Goal: Task Accomplishment & Management: Complete application form

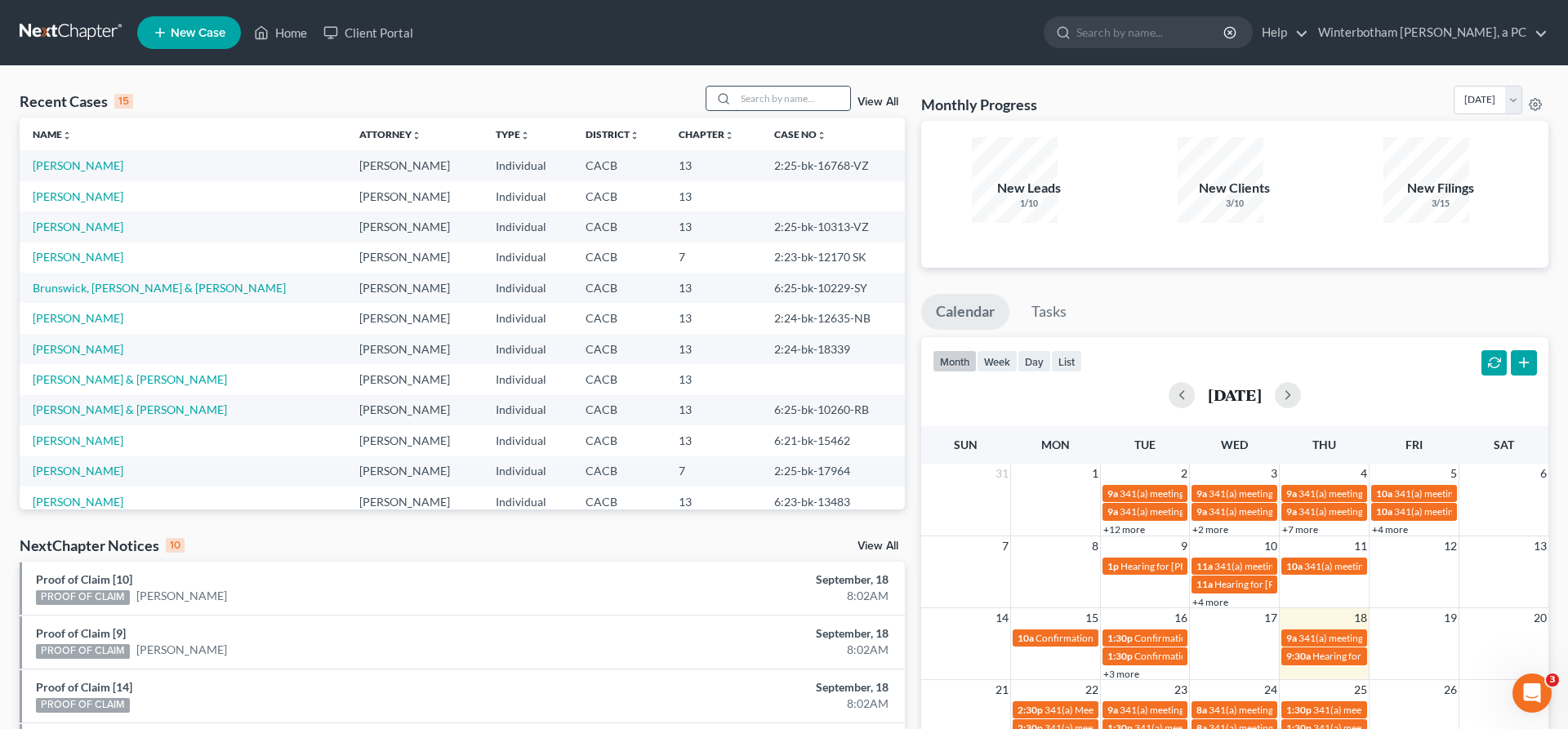
click at [800, 87] on input "search" at bounding box center [793, 98] width 114 height 24
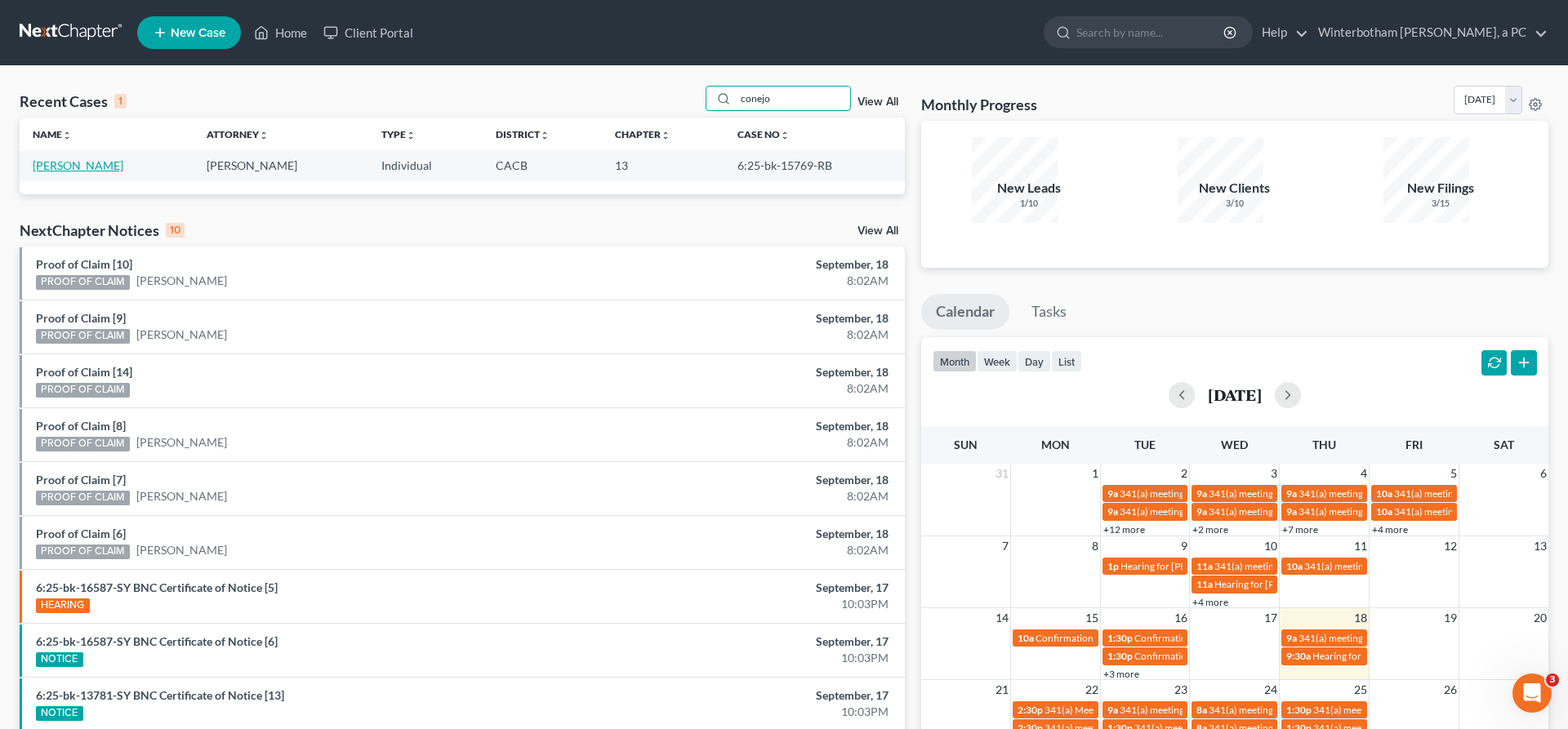
type input "conejo"
click at [66, 159] on link "[PERSON_NAME]" at bounding box center [78, 165] width 91 height 14
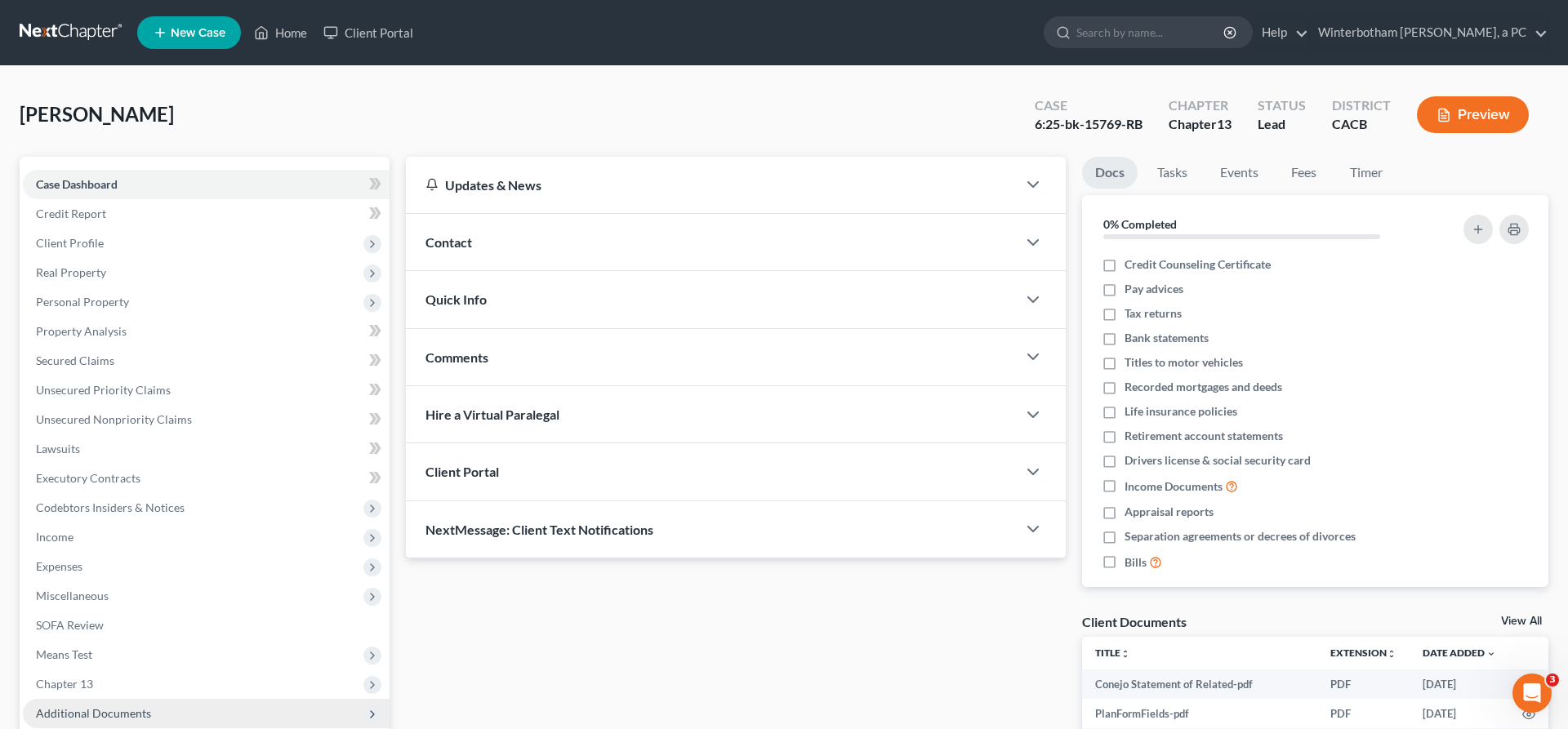
click at [141, 699] on span "Additional Documents" at bounding box center [206, 713] width 367 height 29
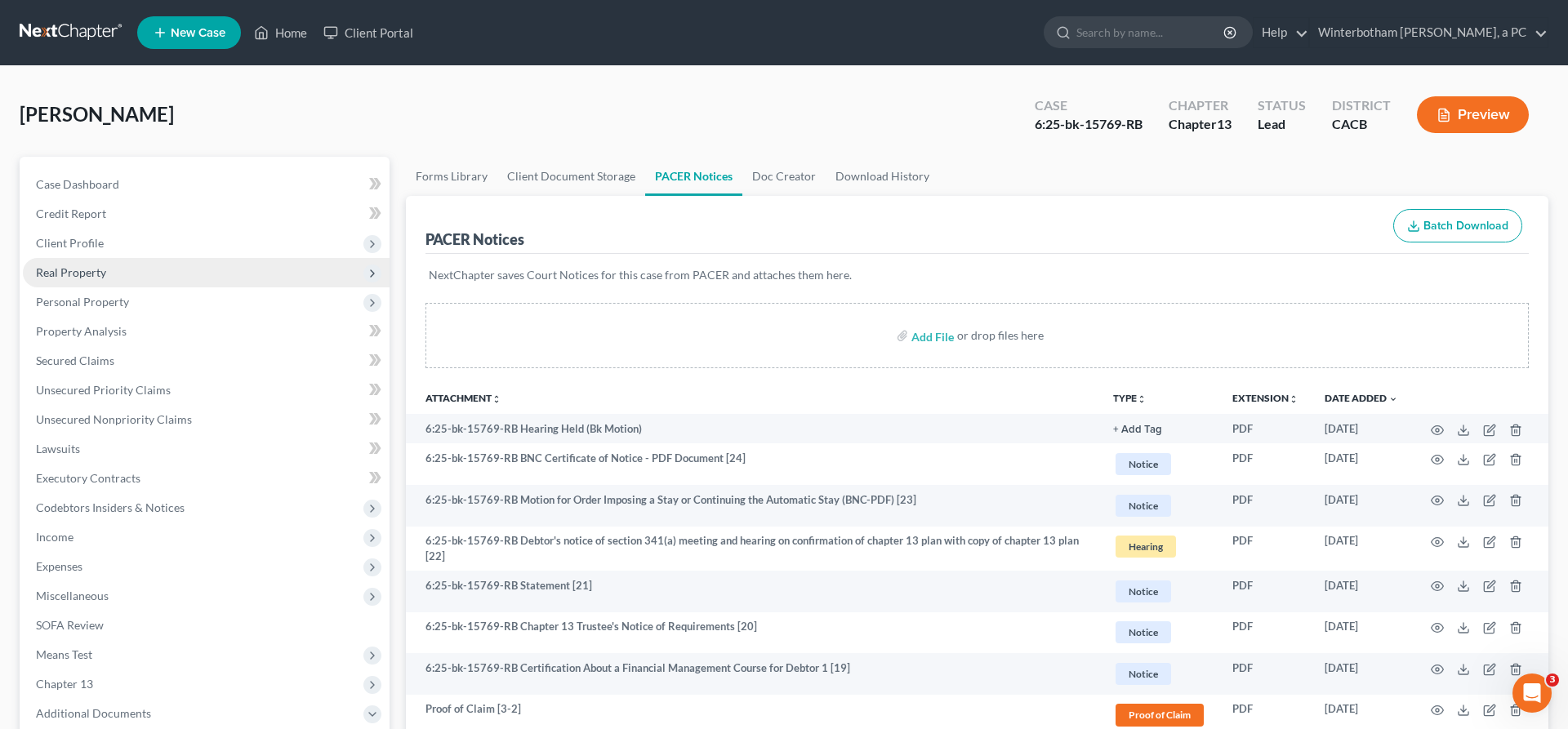
click at [99, 258] on span "Real Property" at bounding box center [206, 272] width 367 height 29
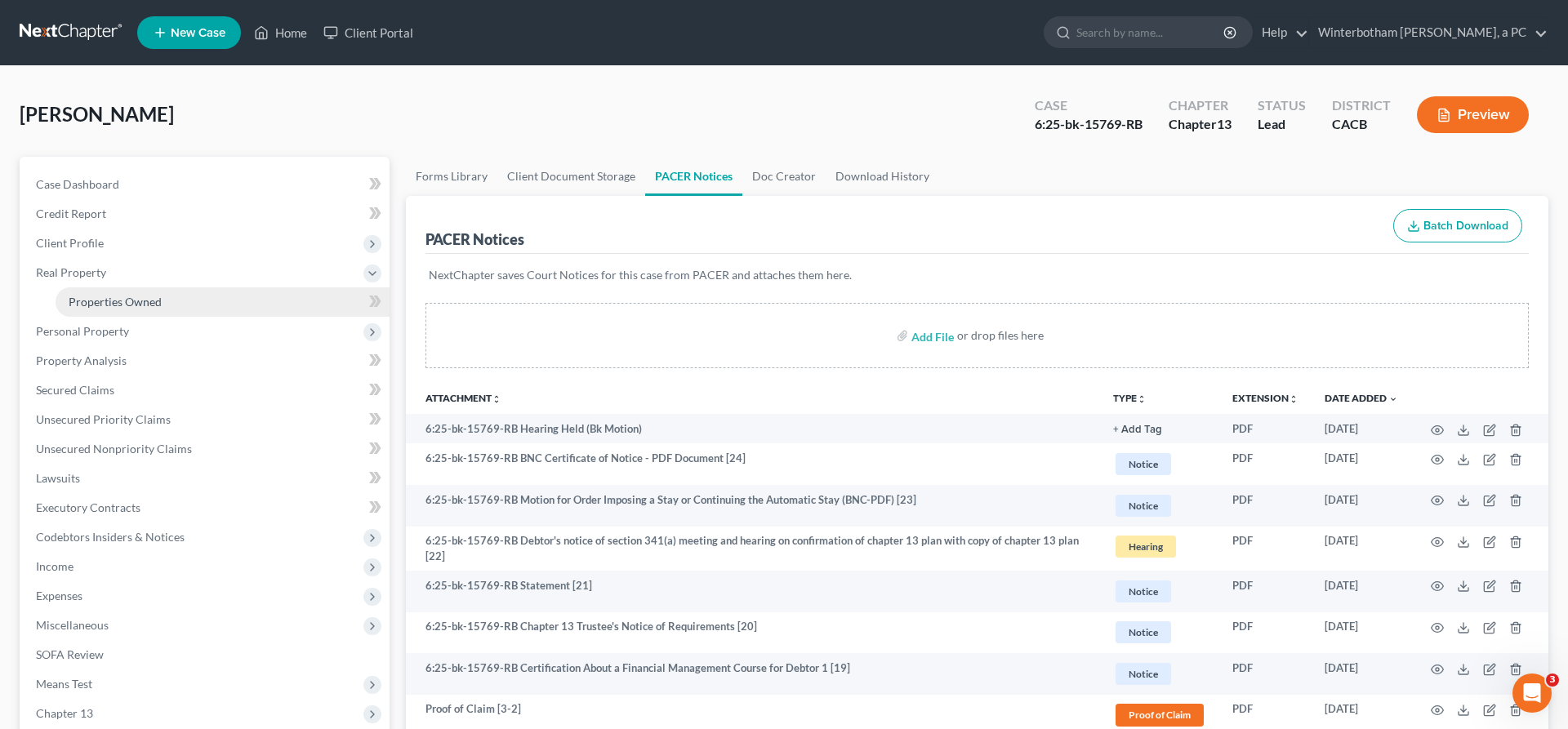
click at [119, 295] on span "Properties Owned" at bounding box center [115, 302] width 93 height 14
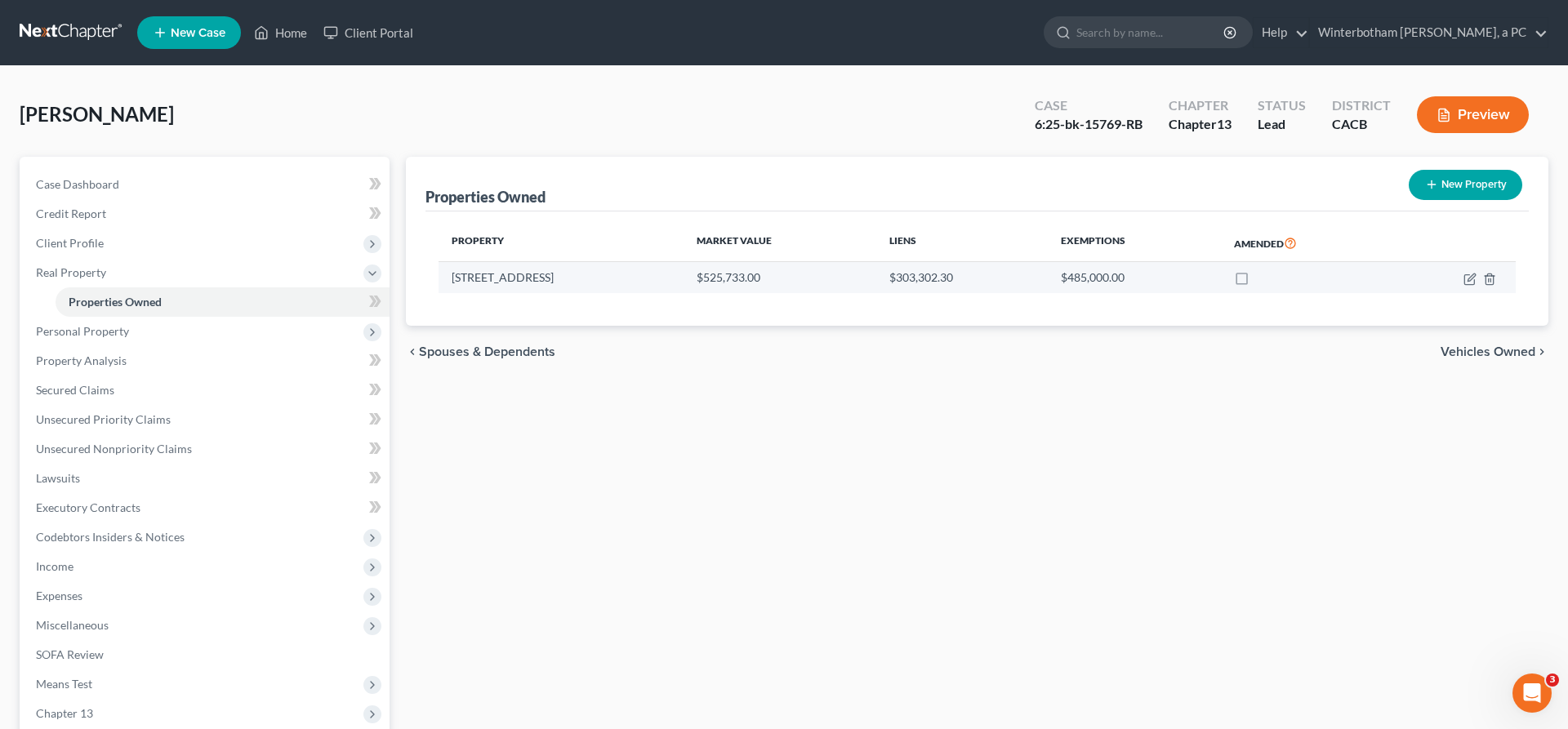
click at [530, 262] on td "[STREET_ADDRESS]" at bounding box center [561, 277] width 245 height 31
click at [1476, 273] on icon "button" at bounding box center [1470, 280] width 13 height 13
select select "4"
select select "0"
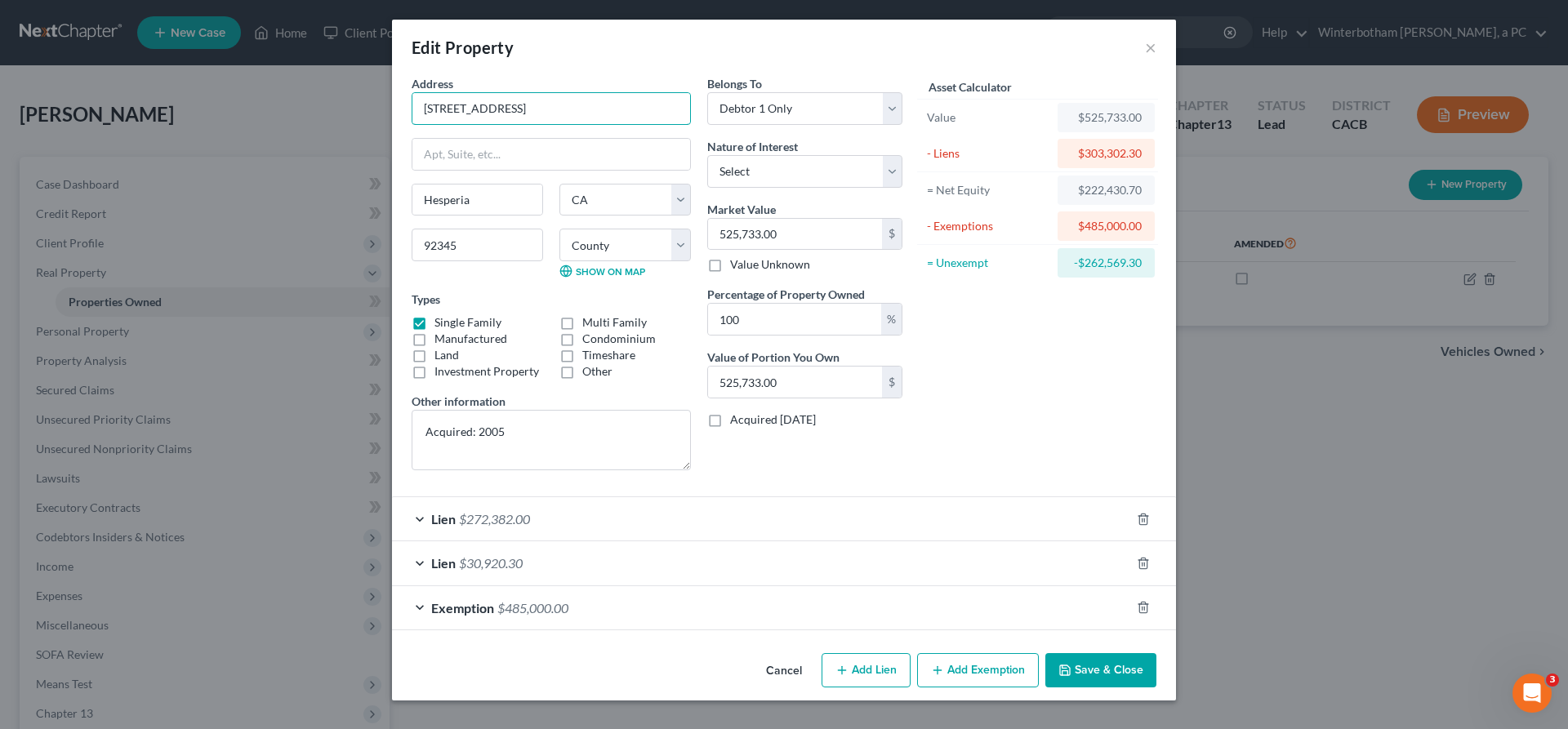
drag, startPoint x: 606, startPoint y: 82, endPoint x: 459, endPoint y: 85, distance: 147.0
click at [456, 85] on div "Edit Property × Address * [GEOGRAPHIC_DATA] [GEOGRAPHIC_DATA] [US_STATE][GEOGRA…" at bounding box center [784, 364] width 1568 height 729
drag, startPoint x: 579, startPoint y: 80, endPoint x: 480, endPoint y: 79, distance: 99.0
click at [480, 93] on input "[STREET_ADDRESS]" at bounding box center [551, 108] width 278 height 31
click at [1145, 39] on button "×" at bounding box center [1151, 47] width 12 height 19
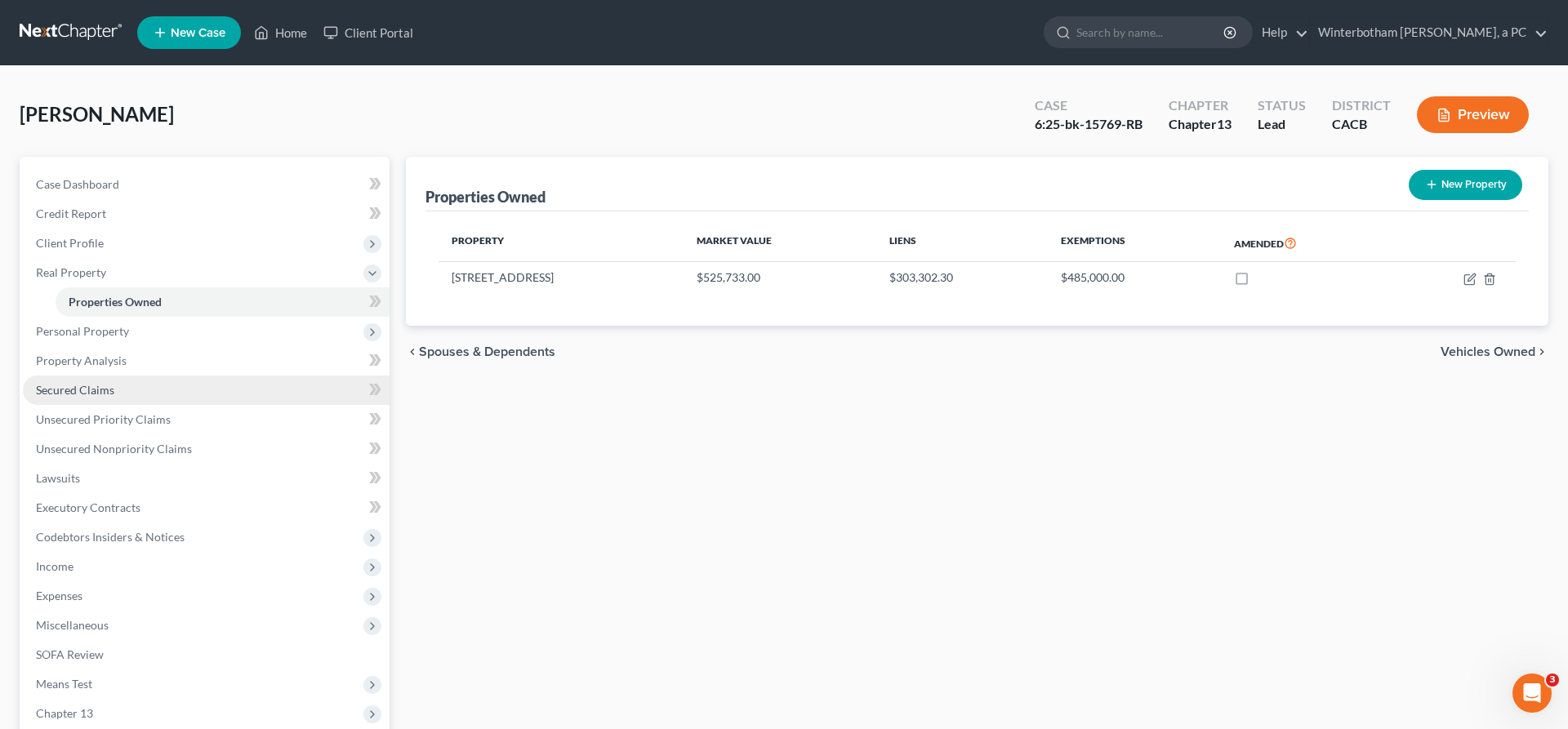
click at [80, 383] on span "Secured Claims" at bounding box center [75, 390] width 78 height 14
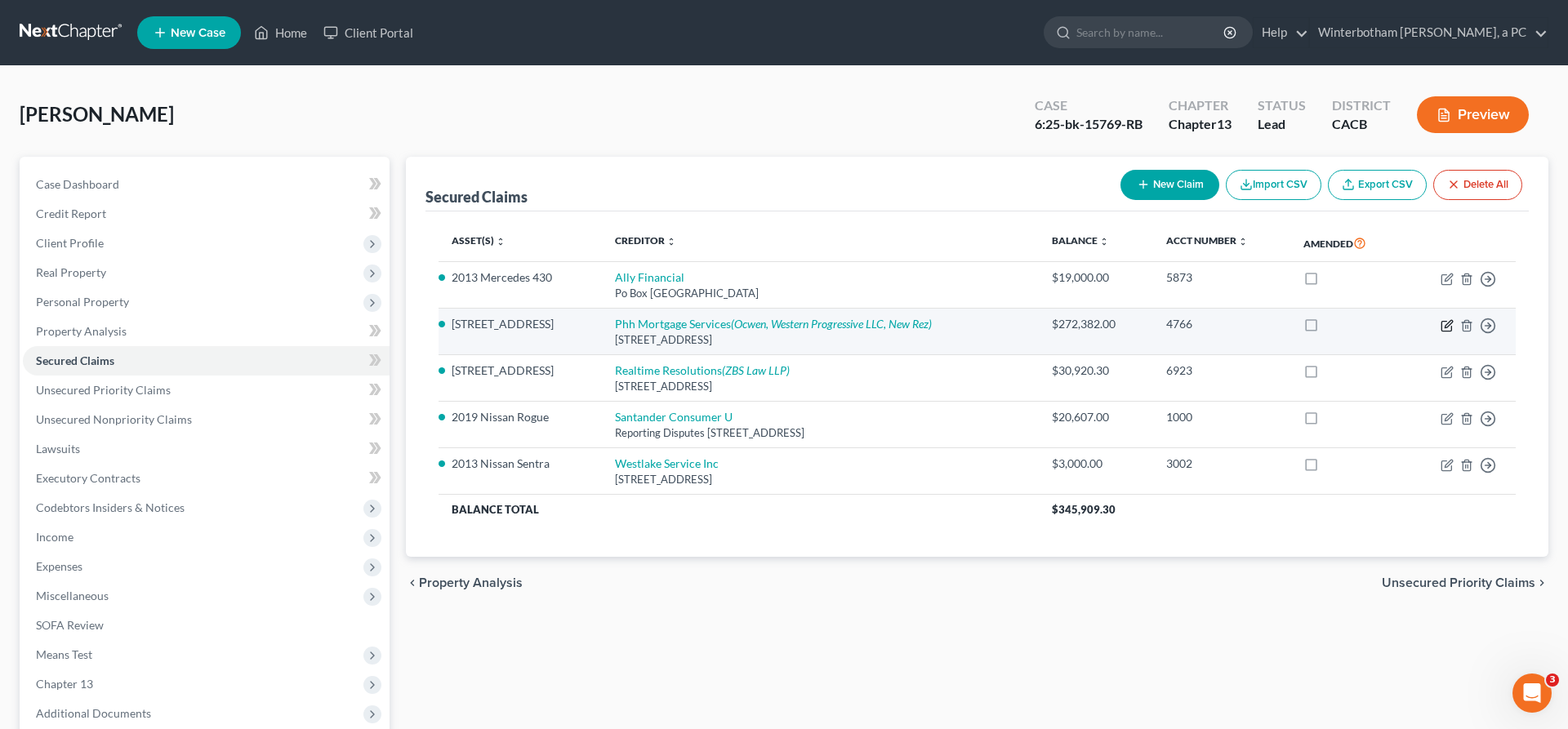
click at [1454, 319] on icon "button" at bounding box center [1447, 326] width 13 height 13
select select "33"
select select "2"
select select "0"
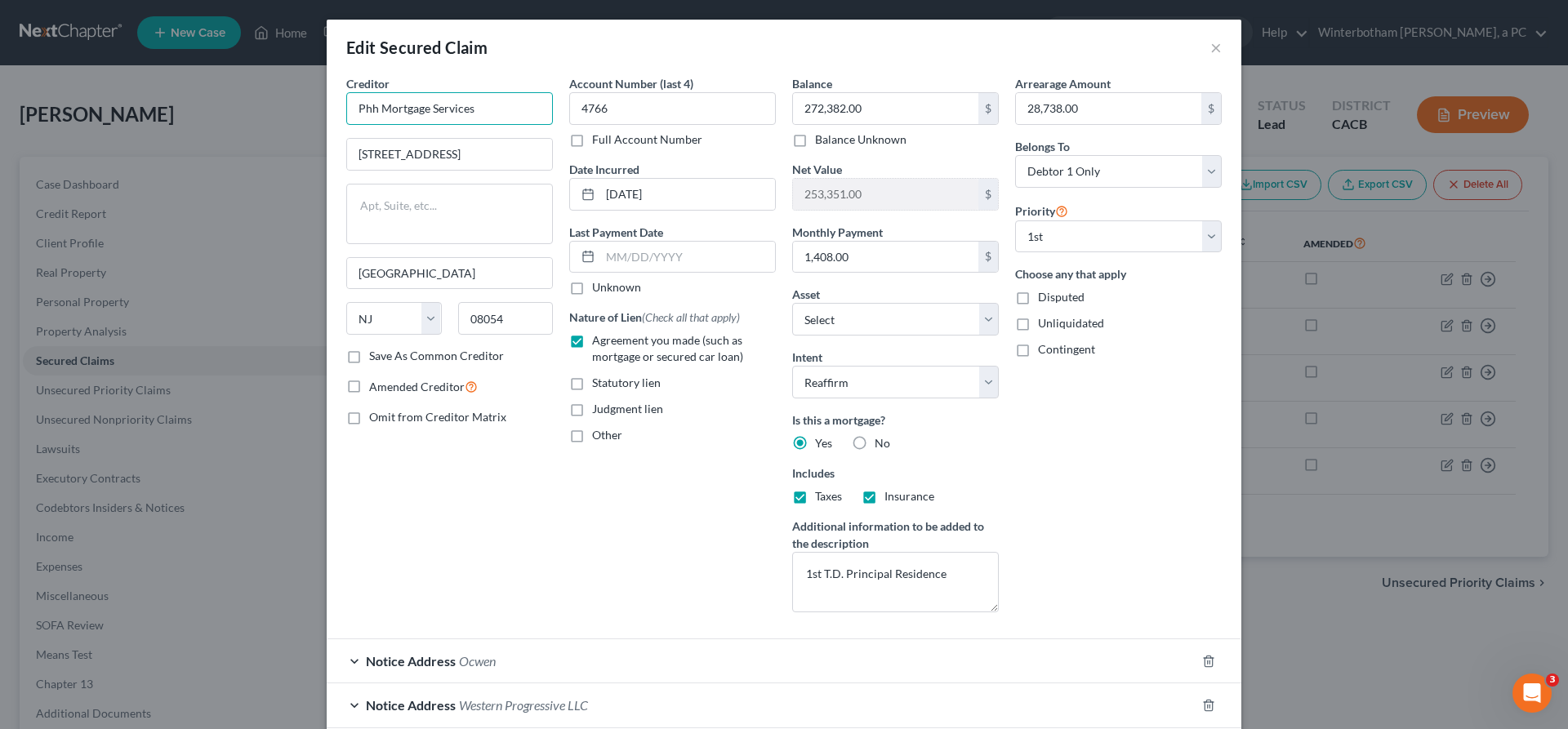
drag, startPoint x: 570, startPoint y: 81, endPoint x: 454, endPoint y: 81, distance: 116.0
click at [454, 92] on input "Phh Mortgage Services" at bounding box center [449, 108] width 207 height 33
click at [1210, 38] on button "×" at bounding box center [1216, 47] width 12 height 19
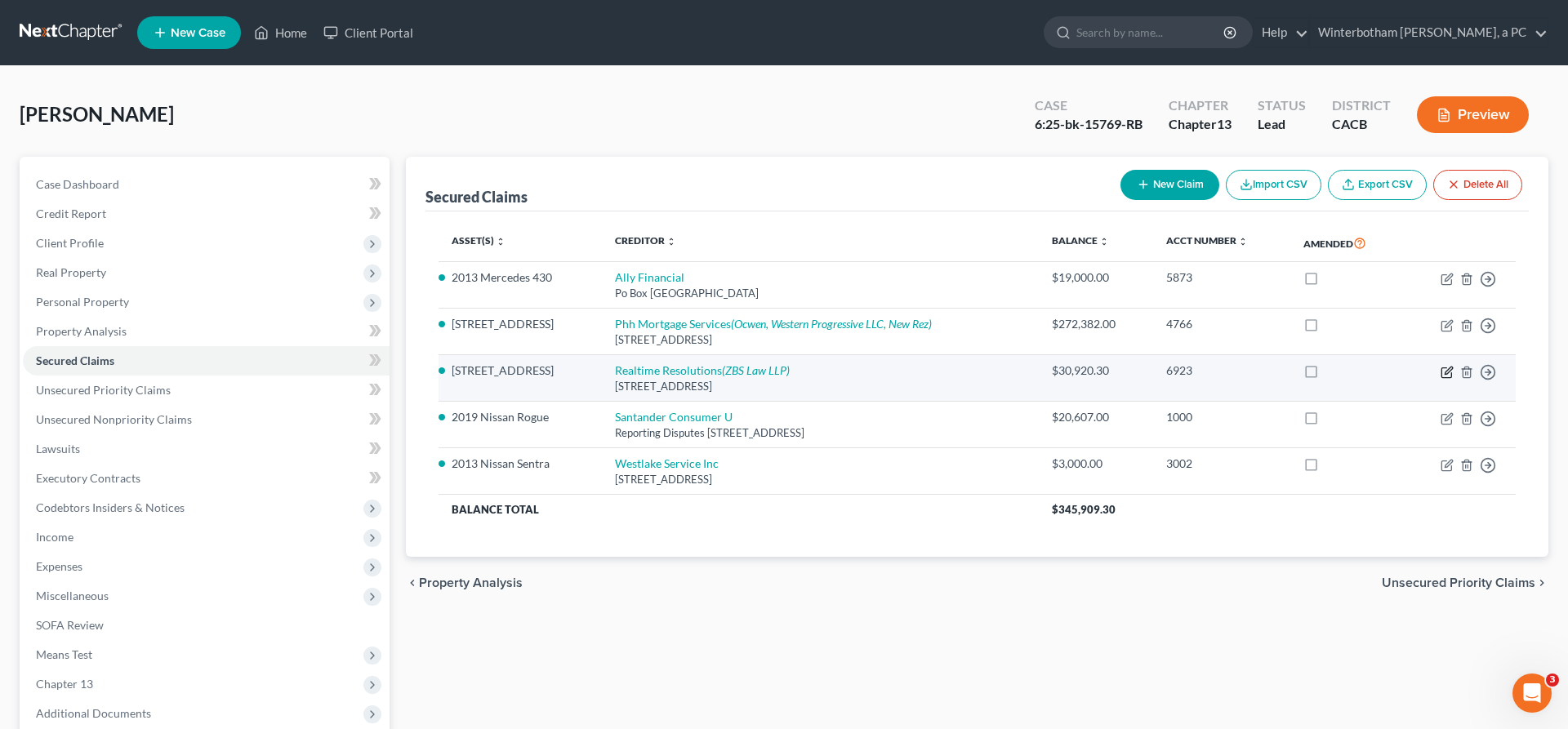
click at [1452, 367] on icon "button" at bounding box center [1448, 370] width 8 height 8
select select "45"
select select "8"
select select "2"
select select "0"
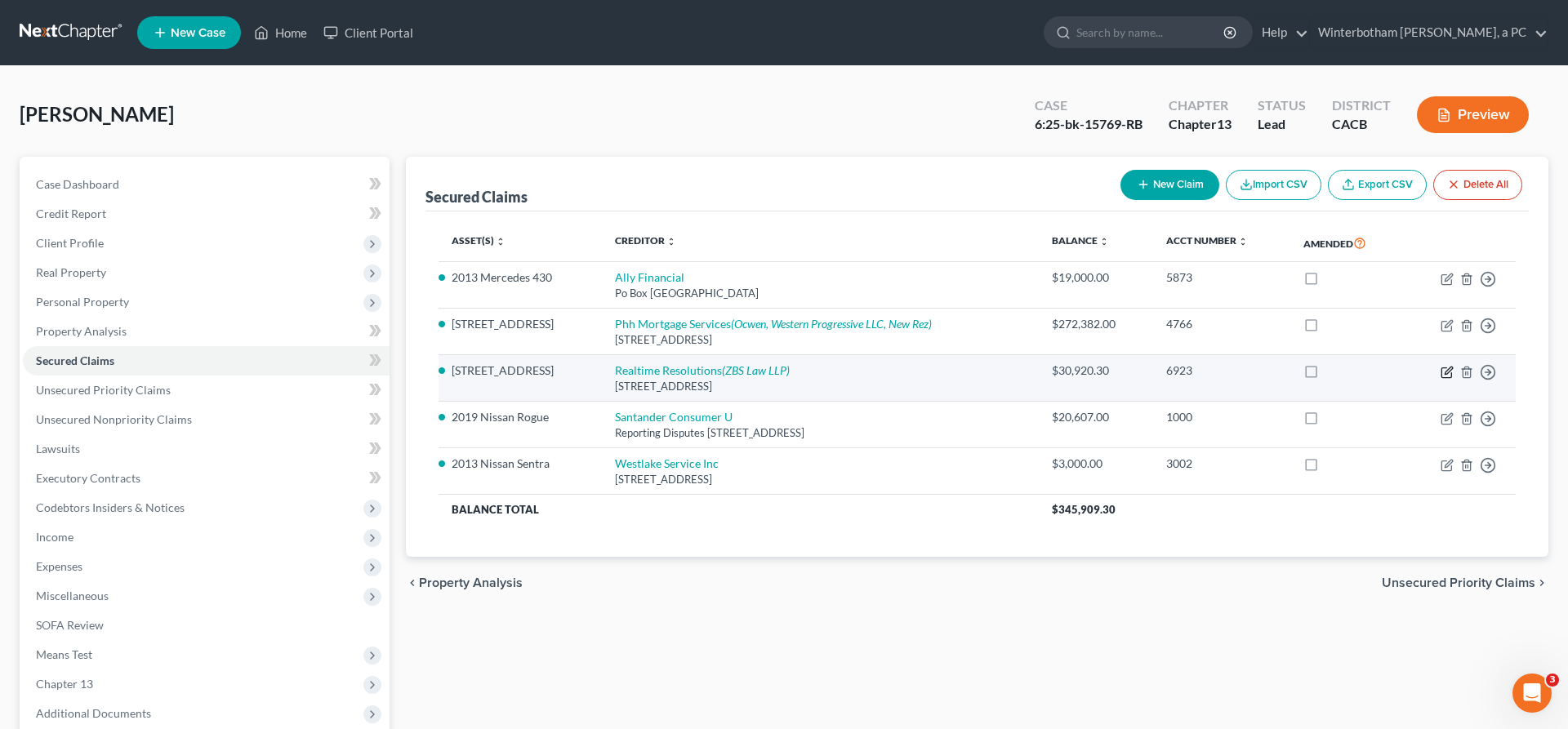
select select "0"
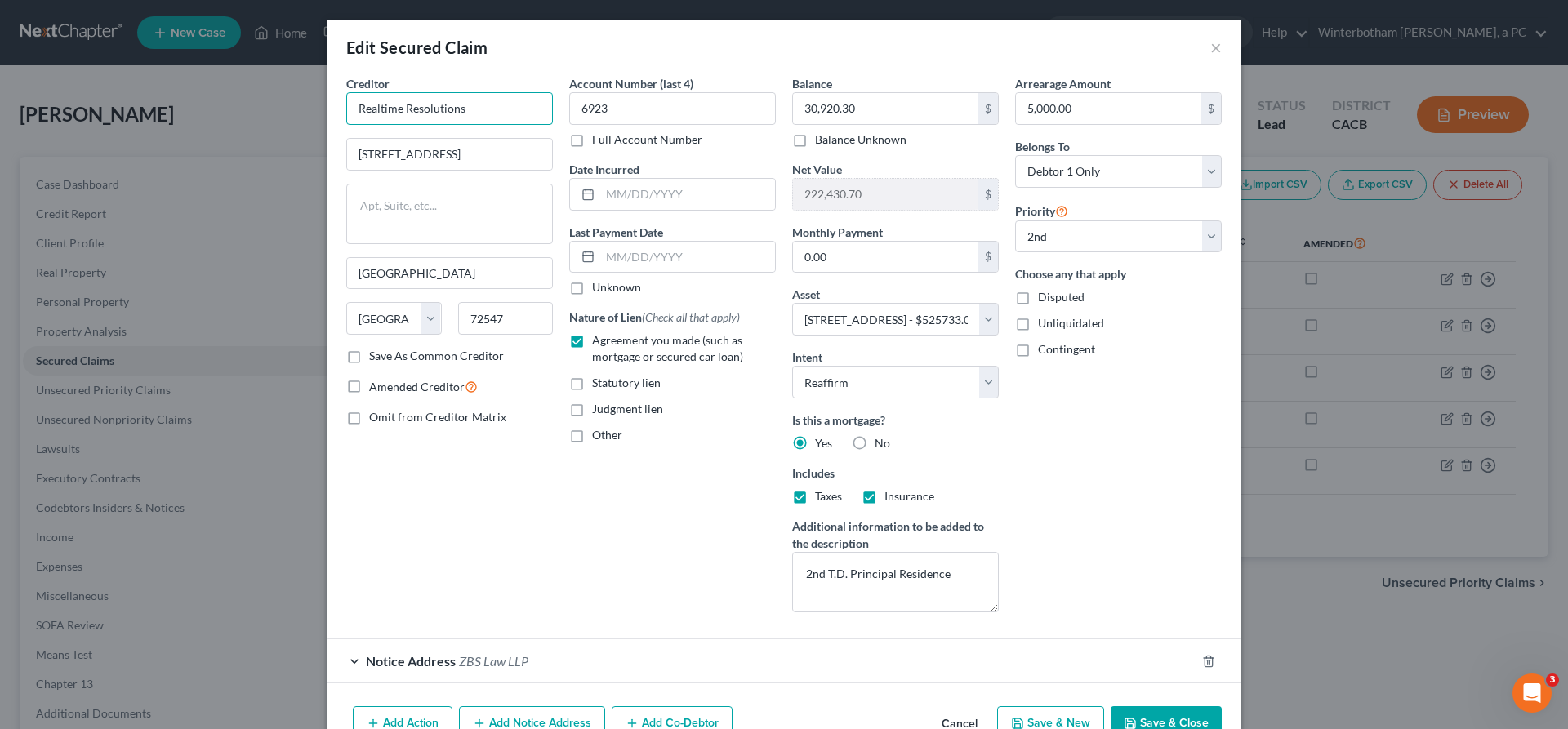
drag, startPoint x: 582, startPoint y: 80, endPoint x: 420, endPoint y: 76, distance: 162.0
click at [420, 92] on input "Realtime Resolutions" at bounding box center [449, 108] width 207 height 33
click at [1210, 39] on button "×" at bounding box center [1216, 47] width 12 height 19
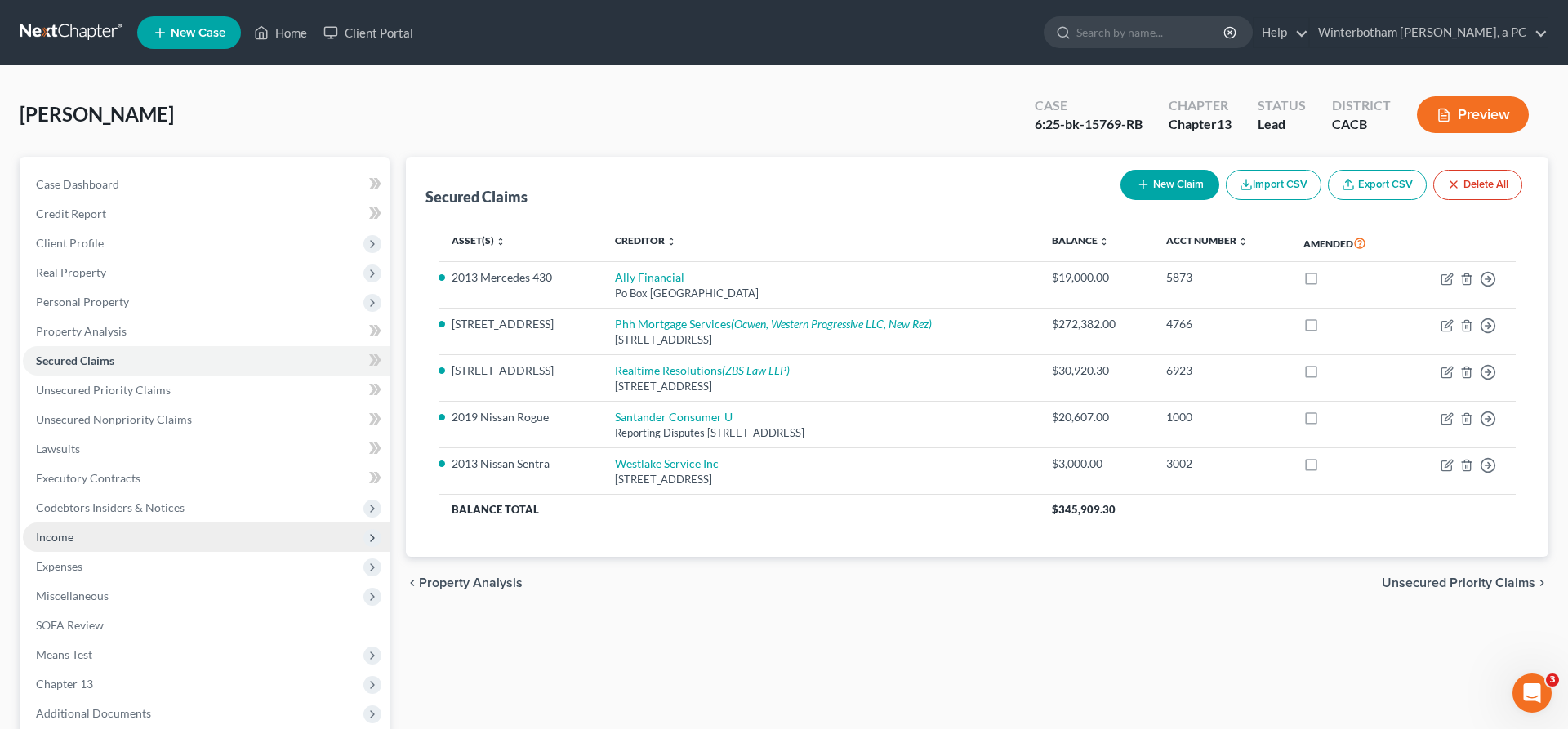
click at [110, 522] on span "Income" at bounding box center [206, 537] width 367 height 29
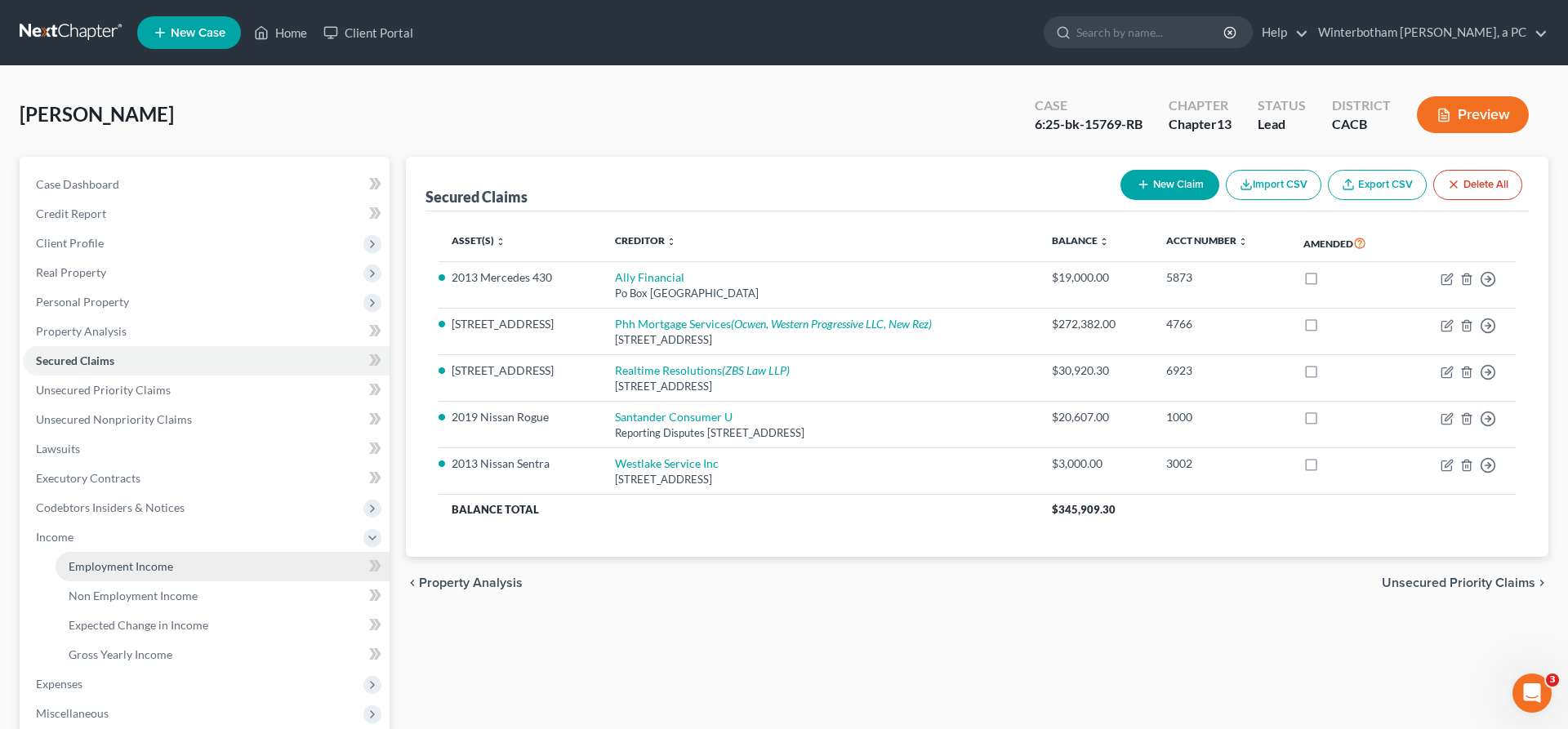
click at [118, 552] on link "Employment Income" at bounding box center [223, 566] width 334 height 29
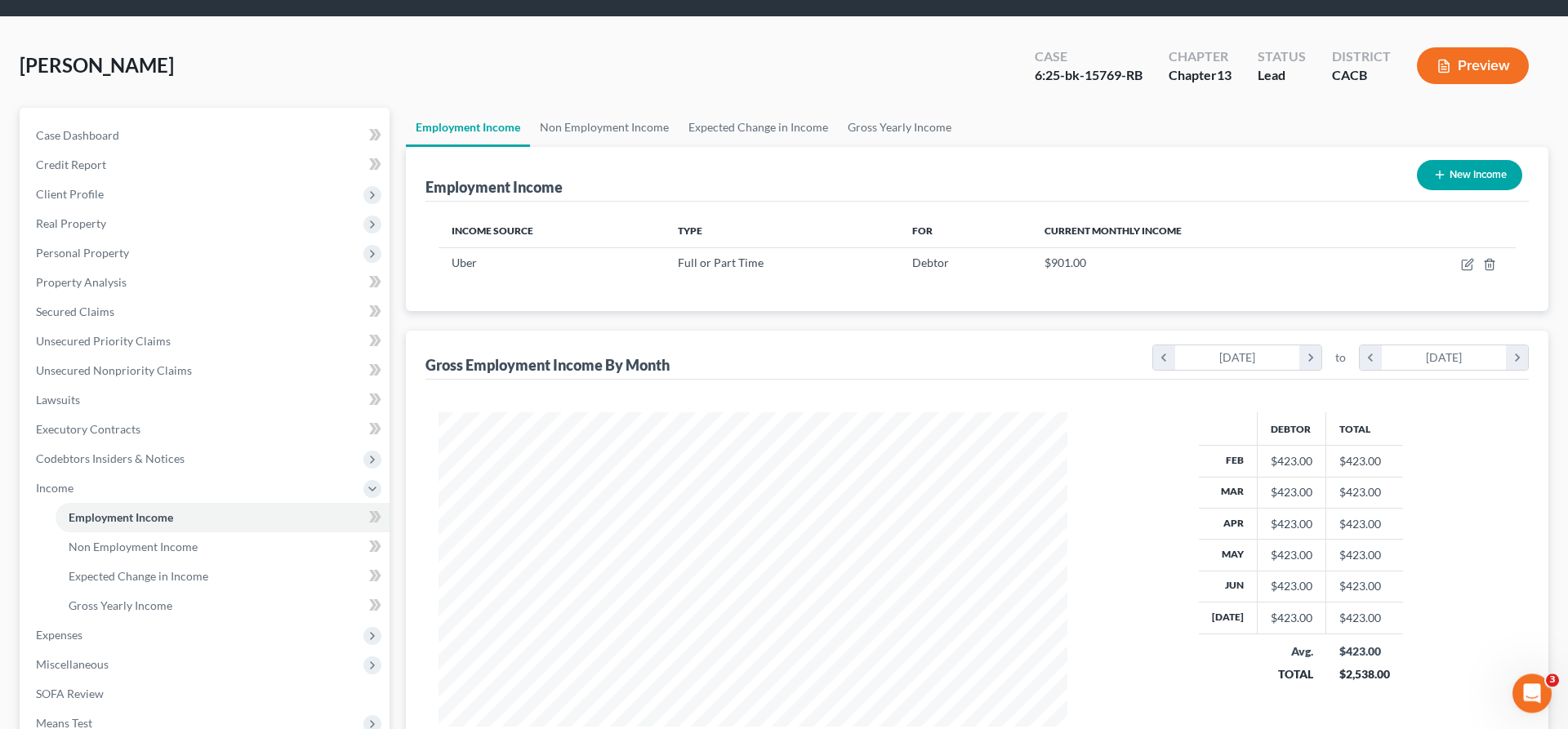
scroll to position [66, 0]
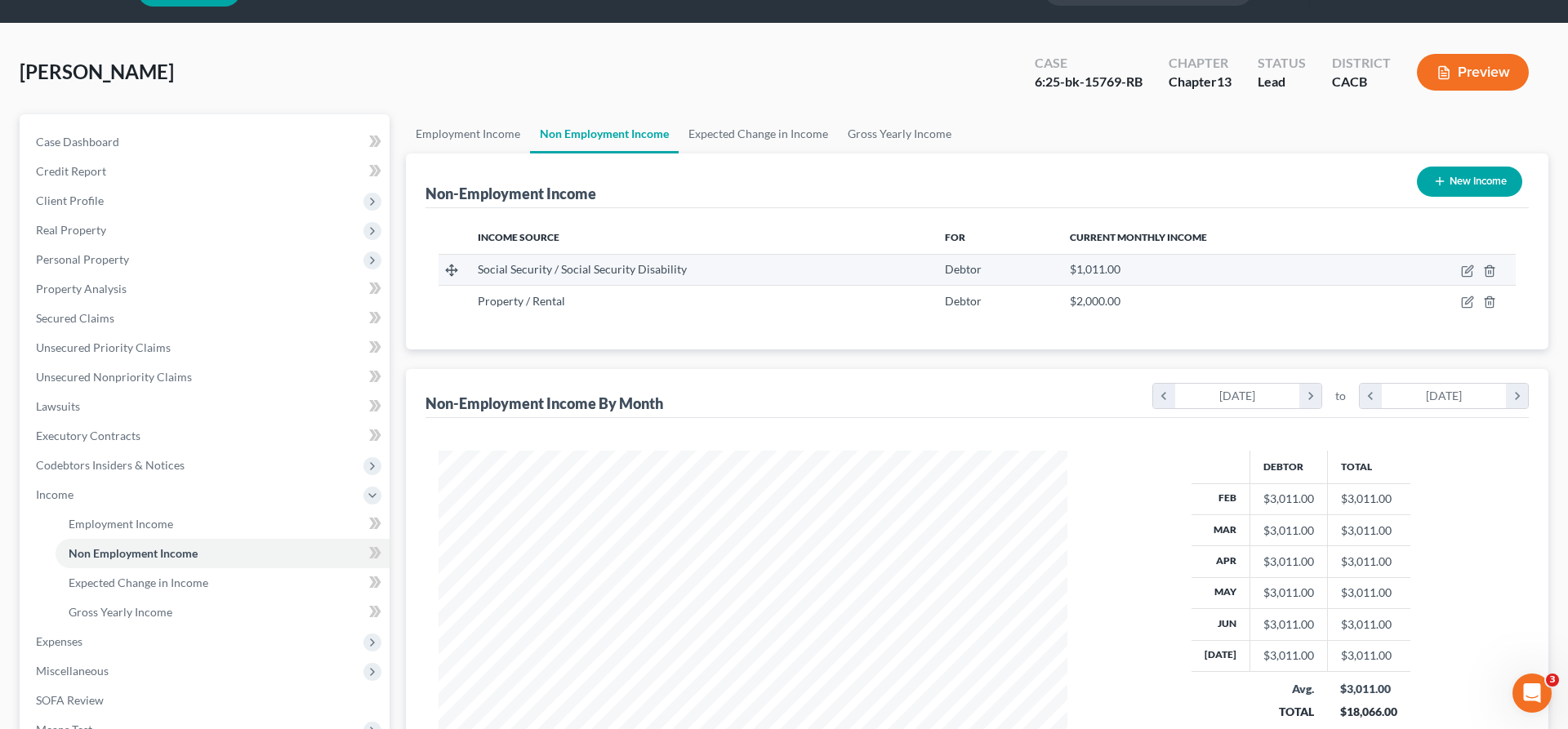
scroll to position [314, 661]
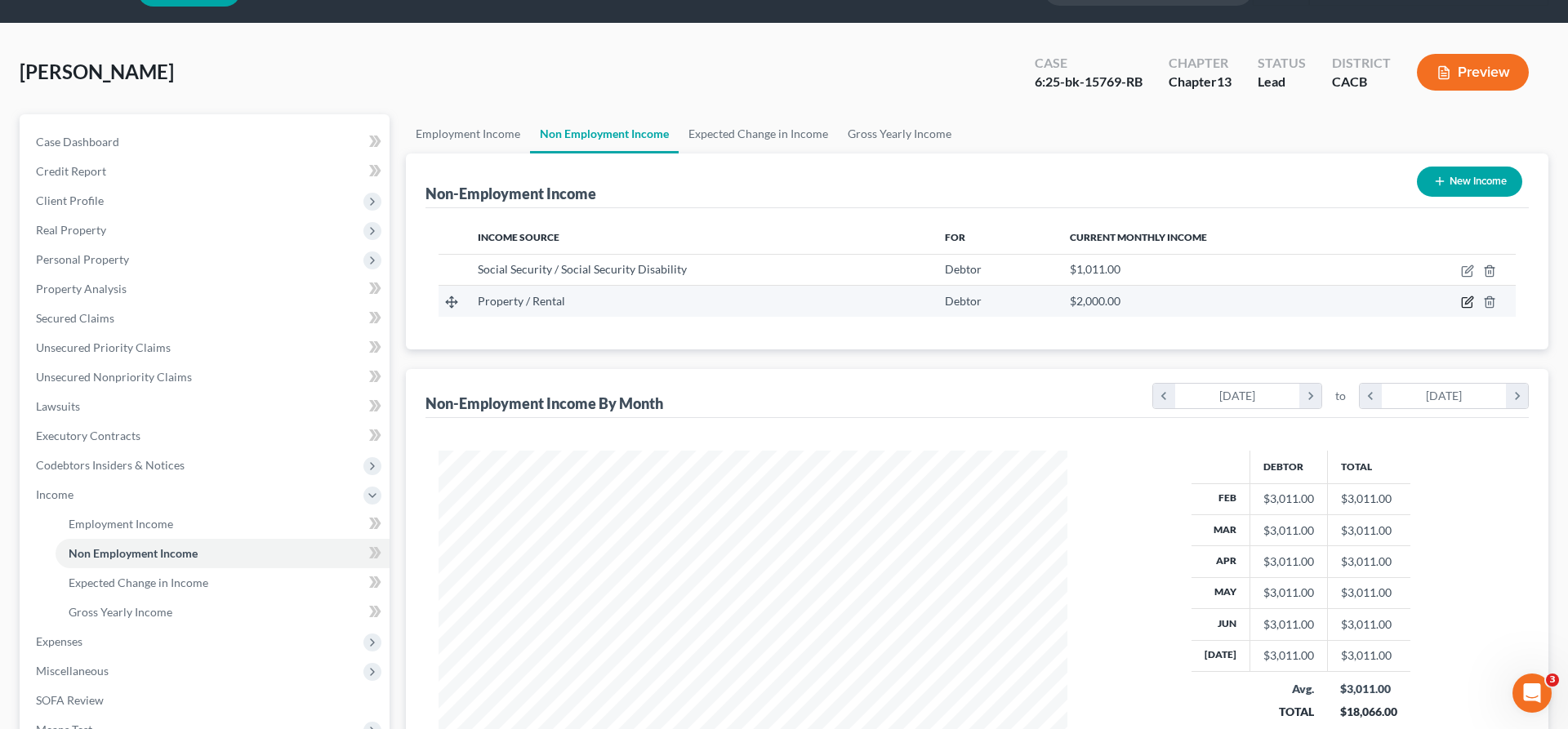
click at [1474, 296] on icon "button" at bounding box center [1467, 302] width 13 height 13
select select "9"
select select "0"
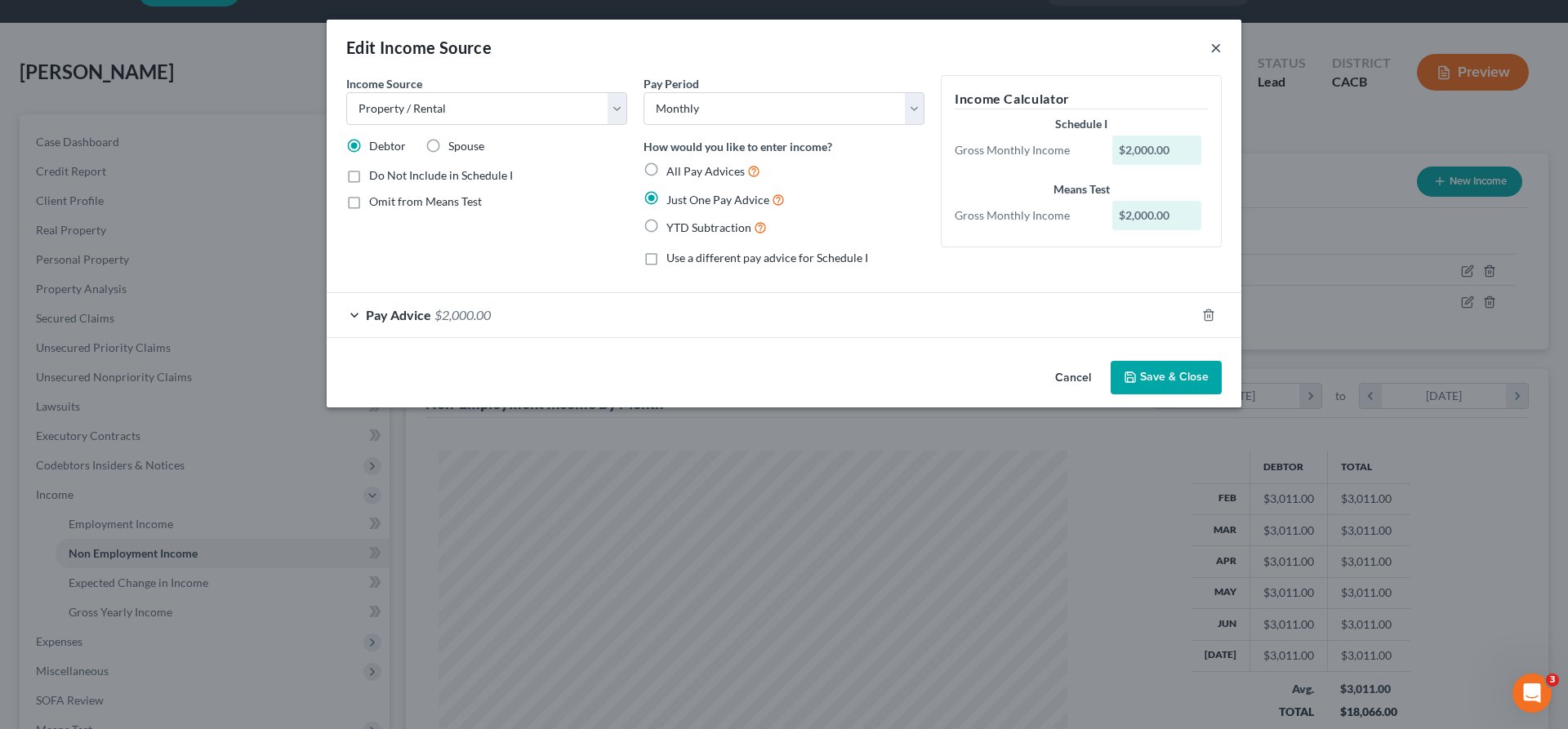
click at [1210, 38] on button "×" at bounding box center [1216, 47] width 12 height 19
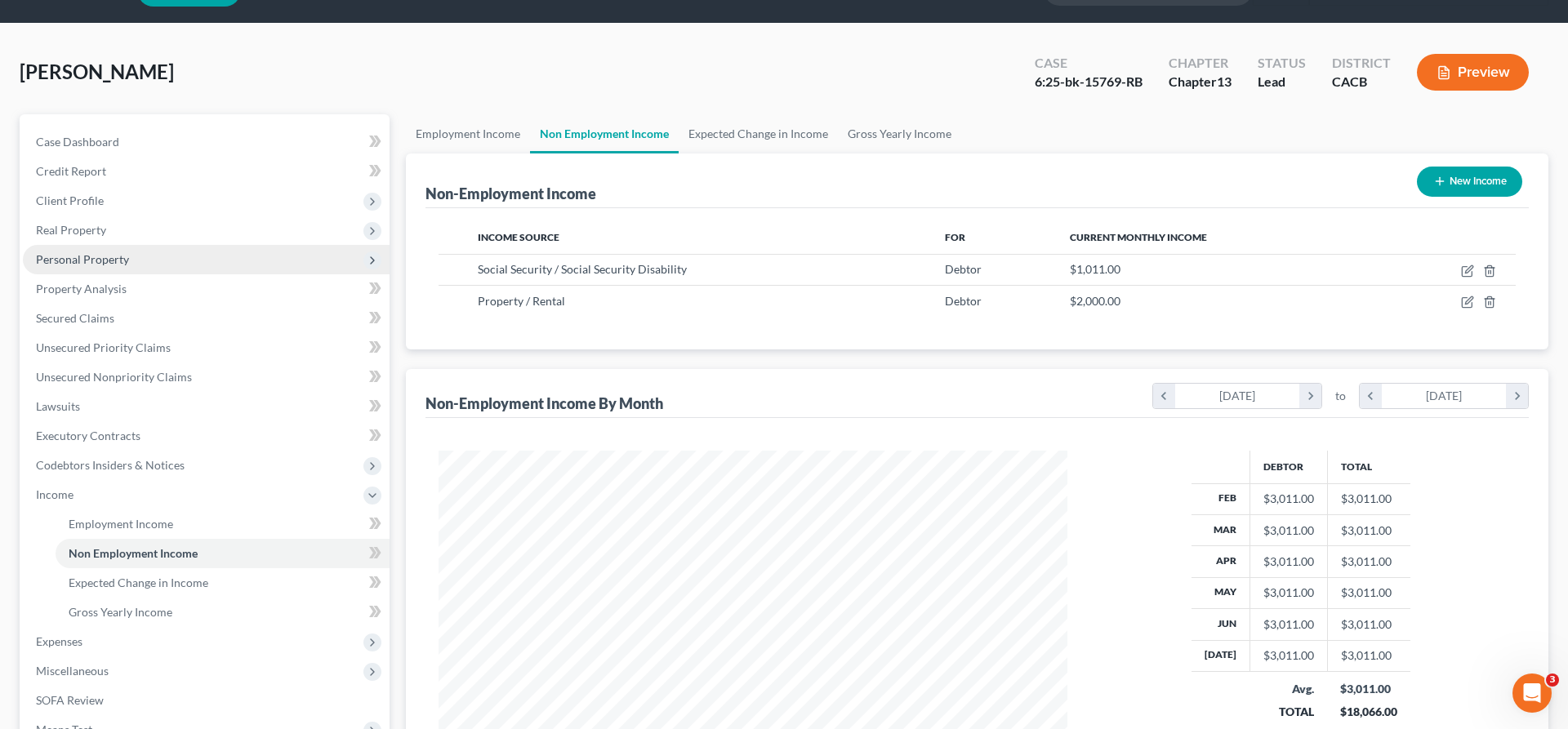
click at [84, 252] on span "Personal Property" at bounding box center [82, 259] width 93 height 14
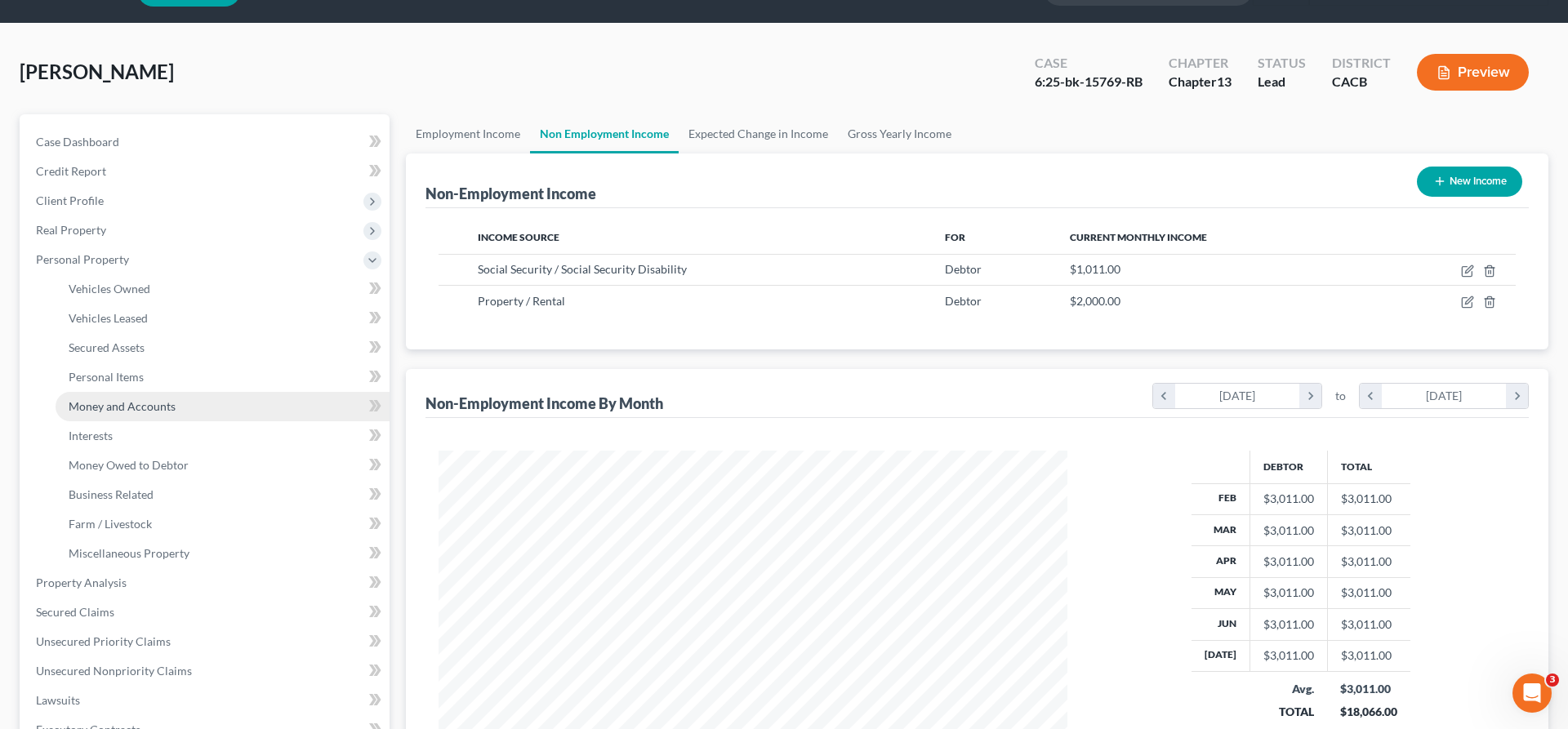
click at [144, 392] on link "Money and Accounts" at bounding box center [223, 406] width 334 height 29
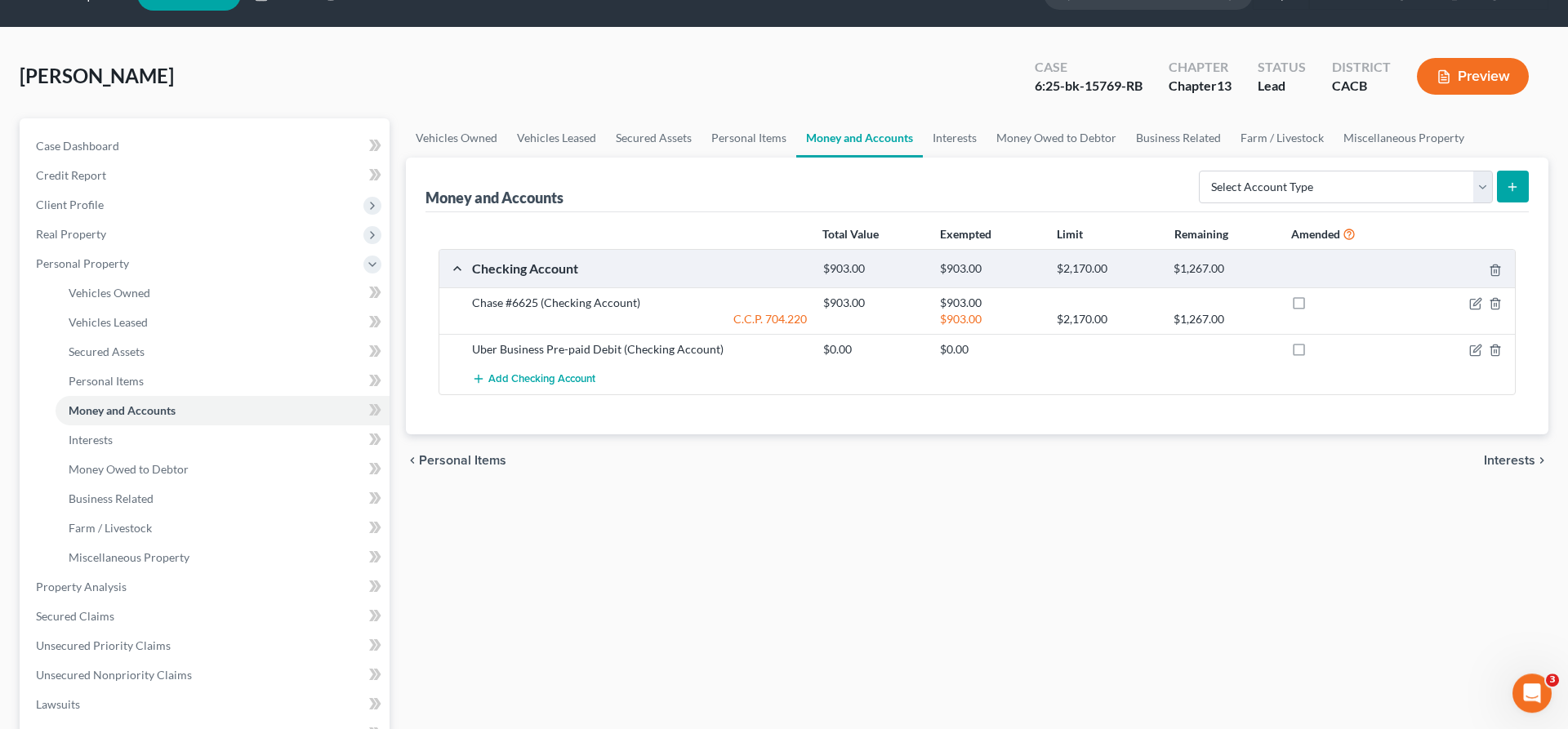
scroll to position [175, 0]
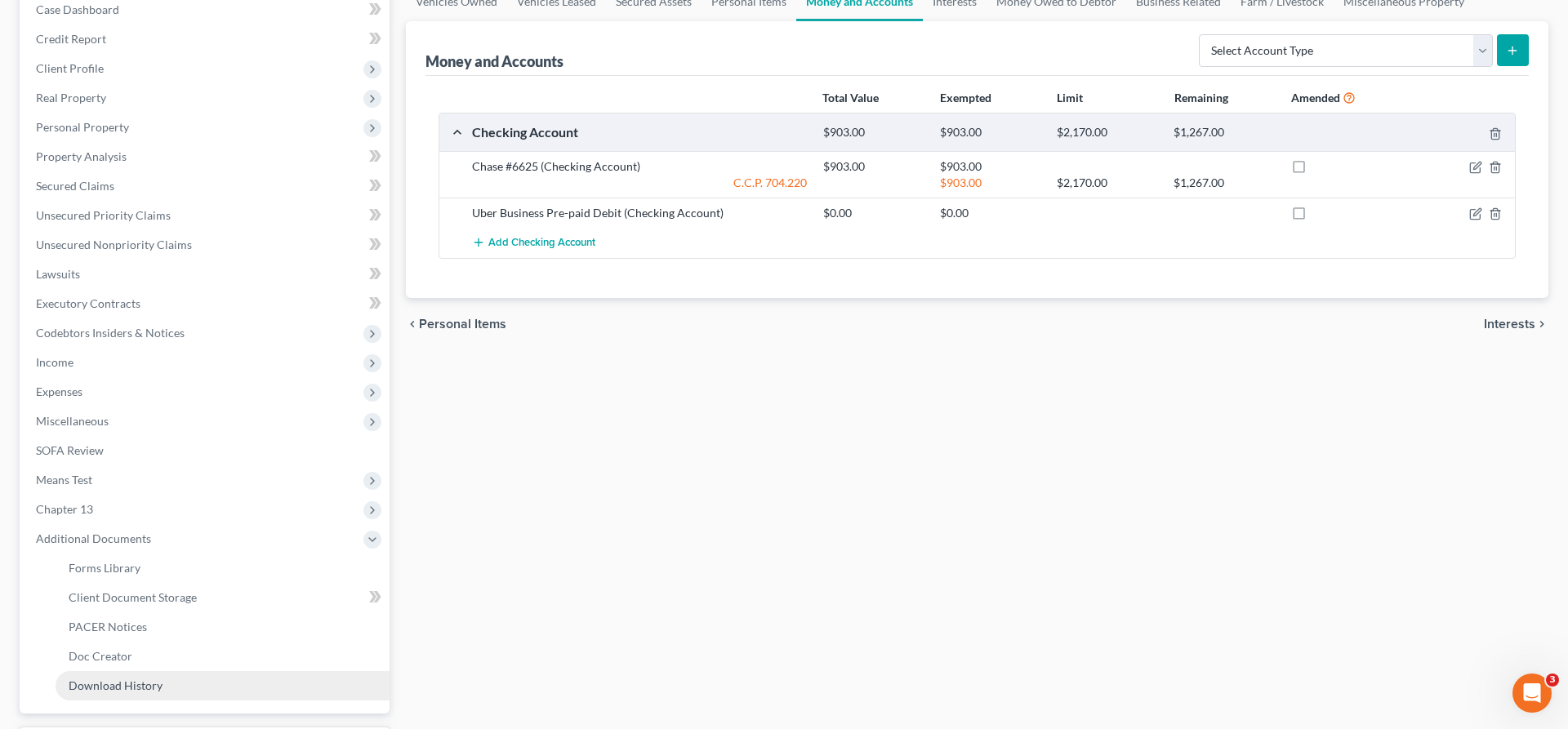
scroll to position [65, 0]
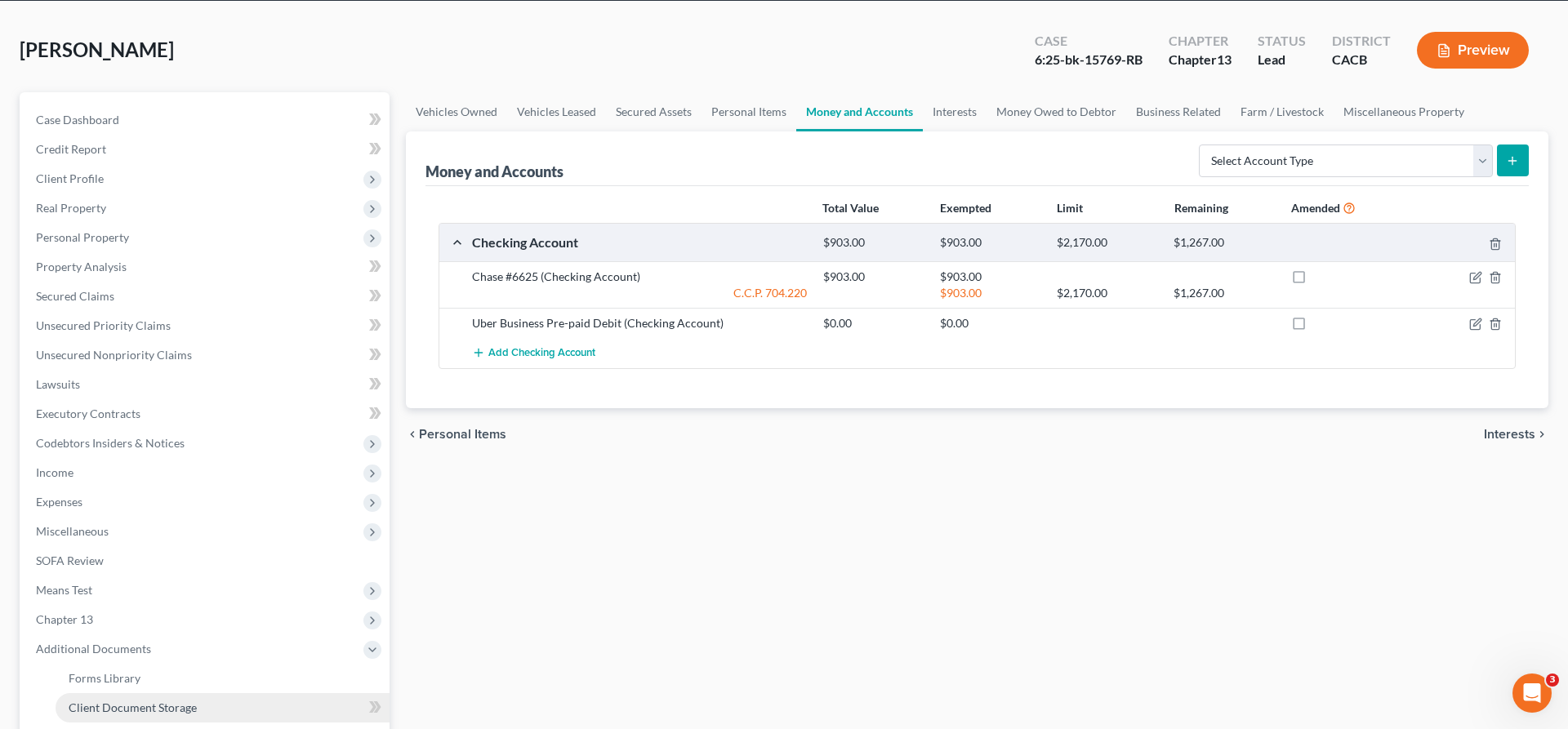
click at [149, 700] on span "Client Document Storage" at bounding box center [133, 707] width 128 height 14
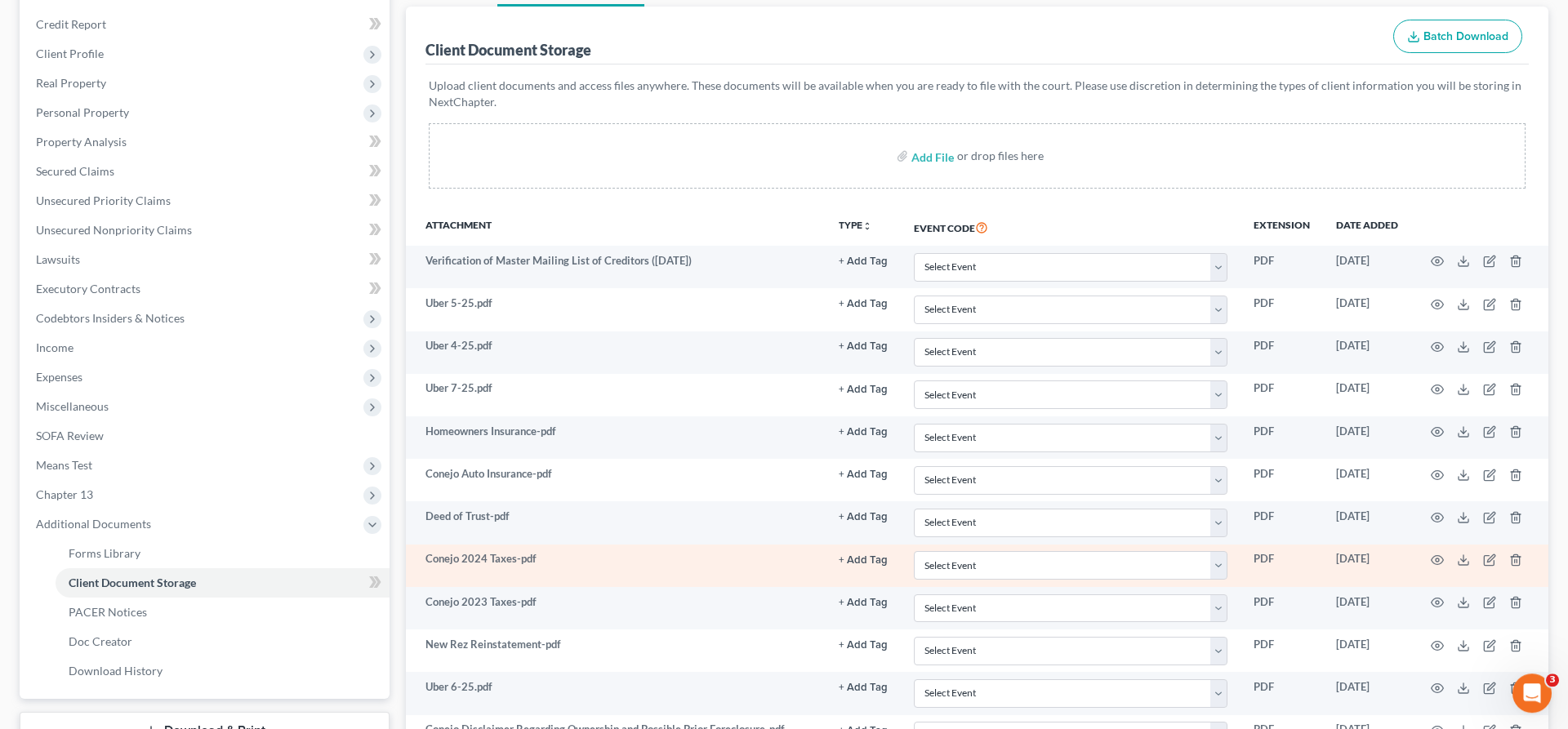
scroll to position [206, 0]
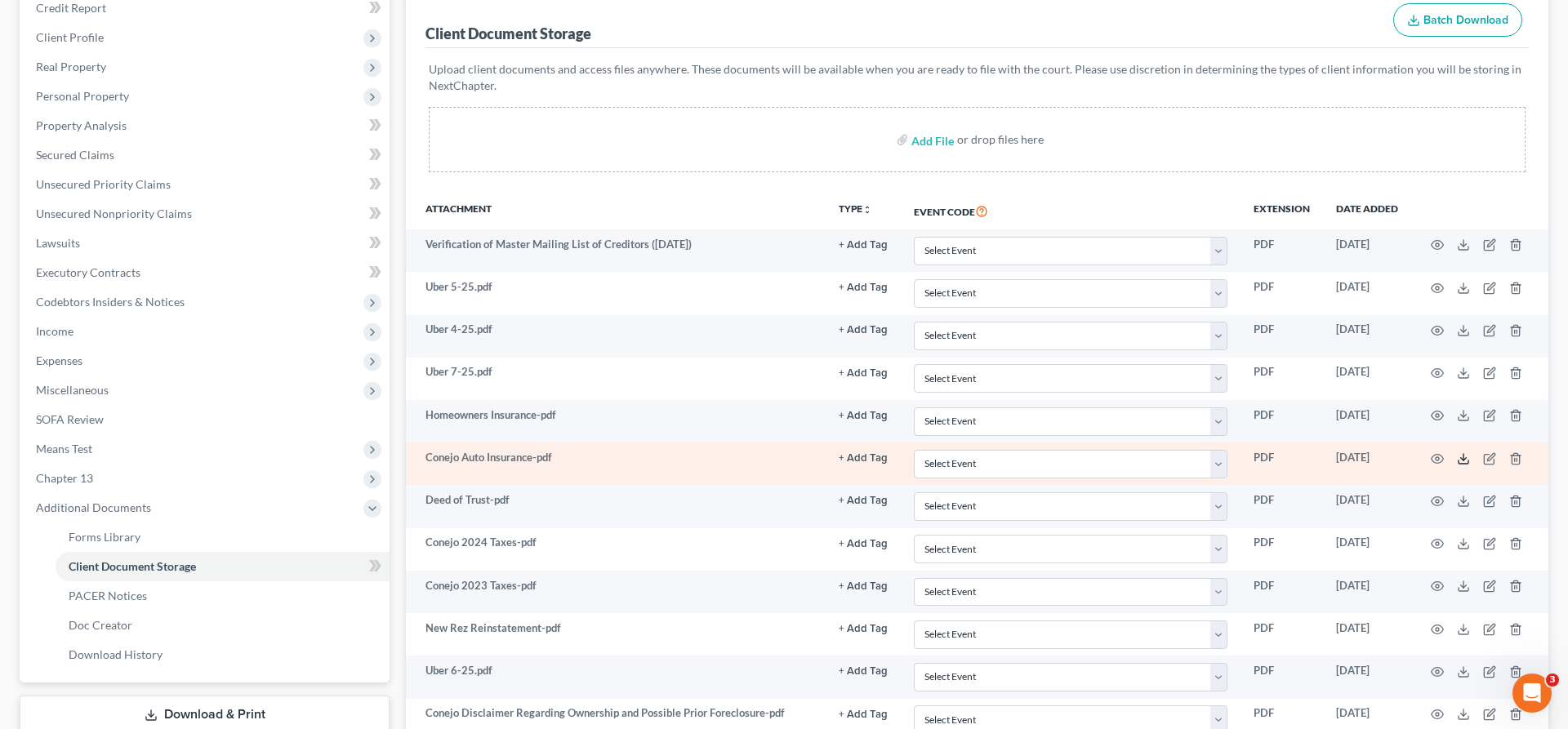
click at [1470, 453] on icon at bounding box center [1463, 459] width 13 height 13
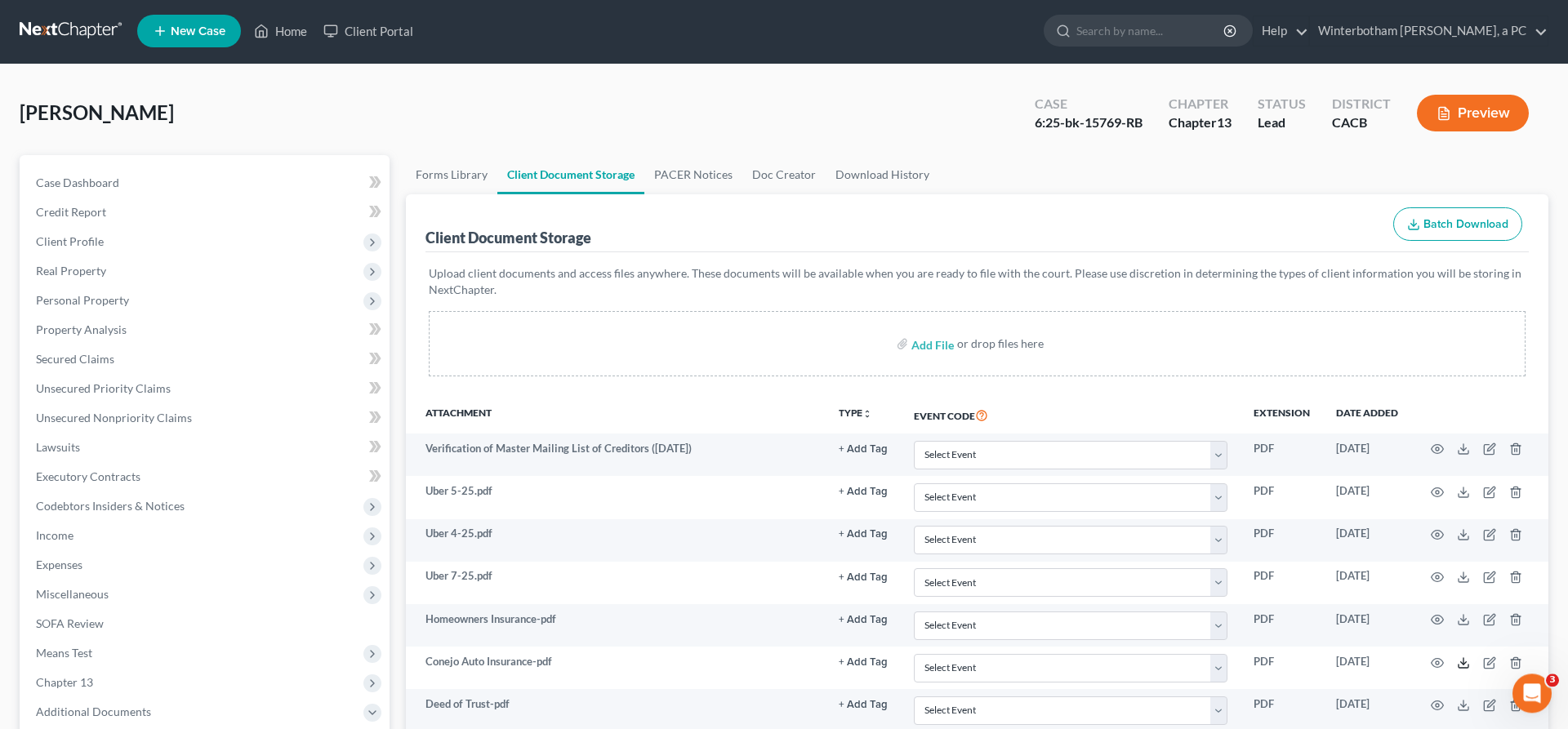
scroll to position [0, 0]
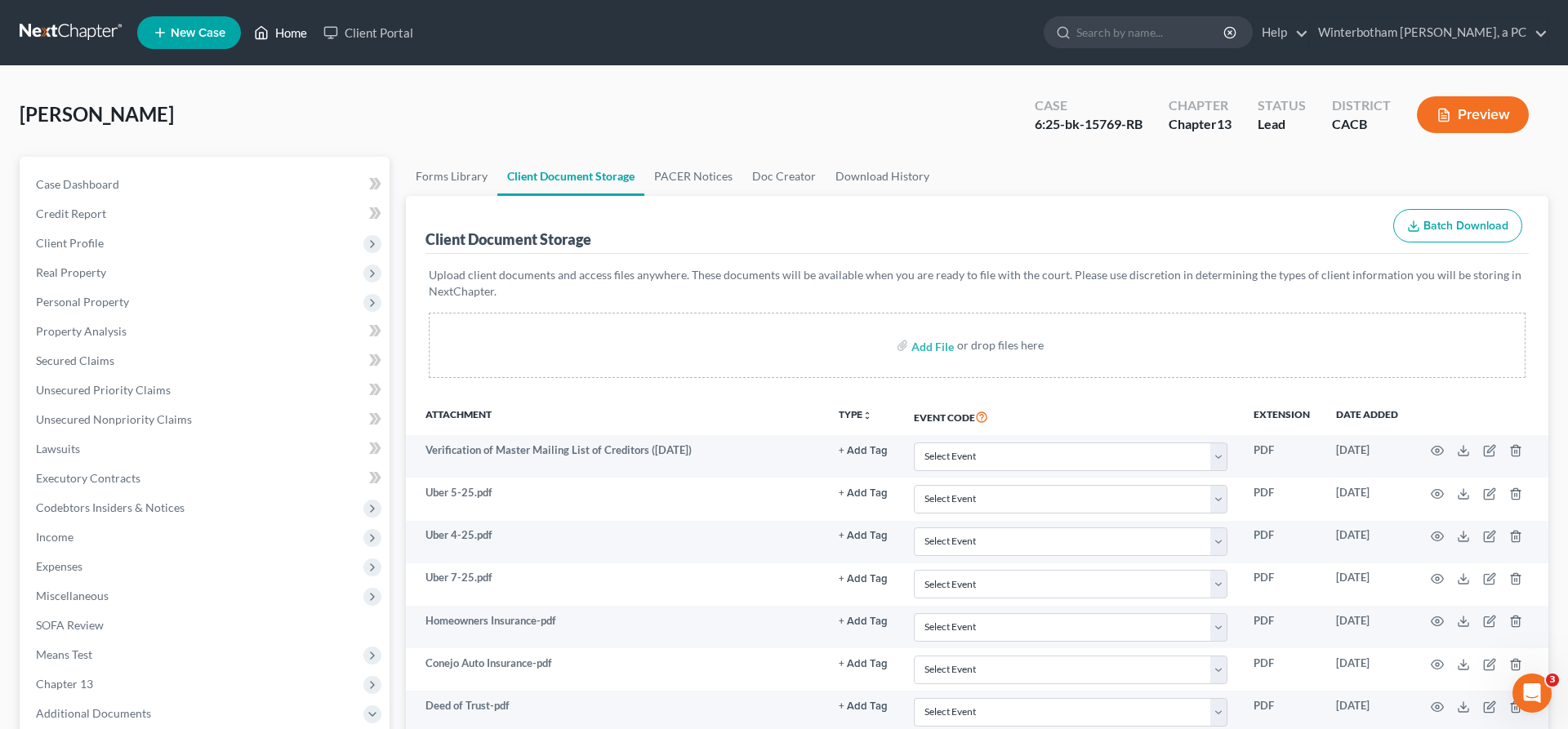
click at [246, 29] on link "Home" at bounding box center [281, 32] width 70 height 29
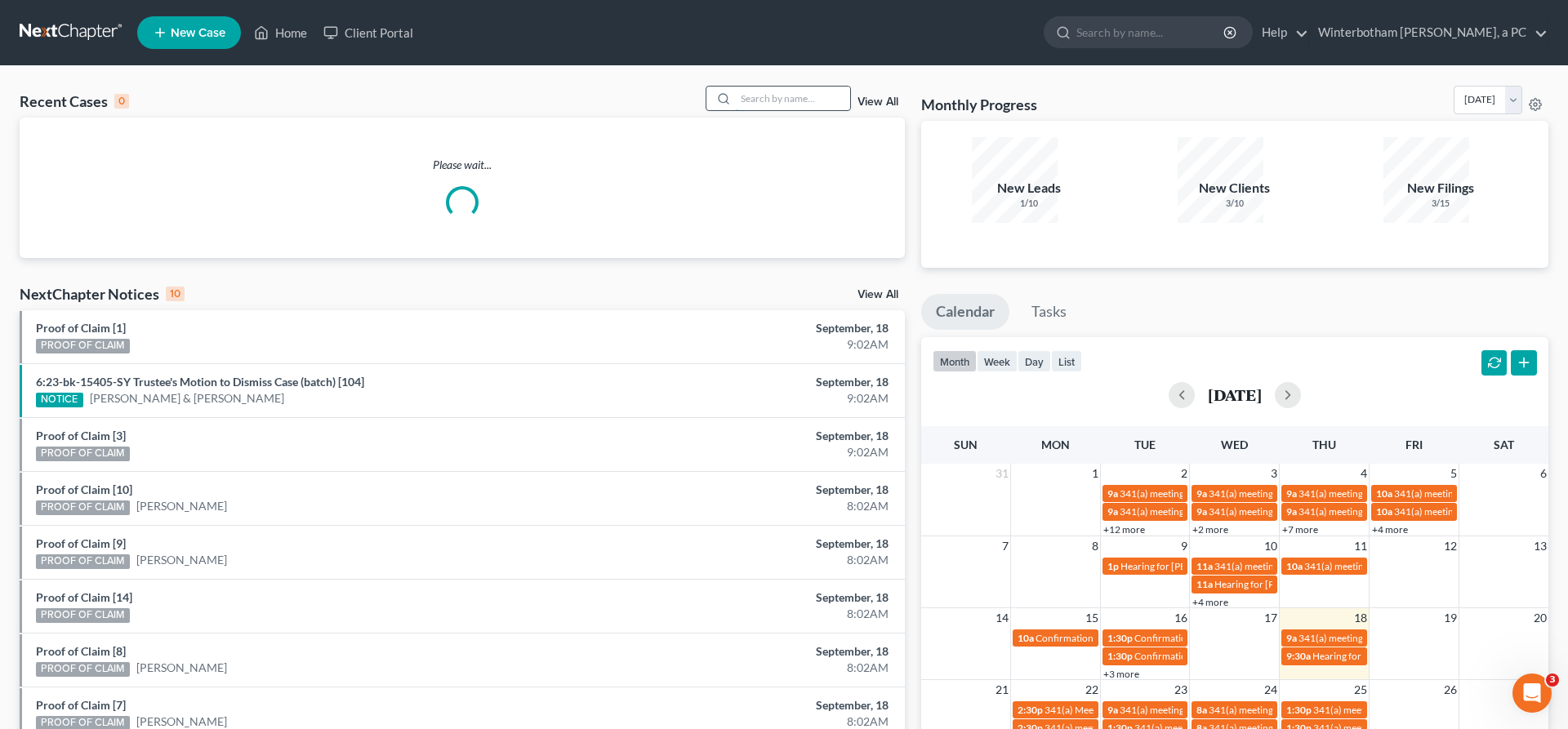
click at [818, 87] on input "search" at bounding box center [793, 98] width 114 height 24
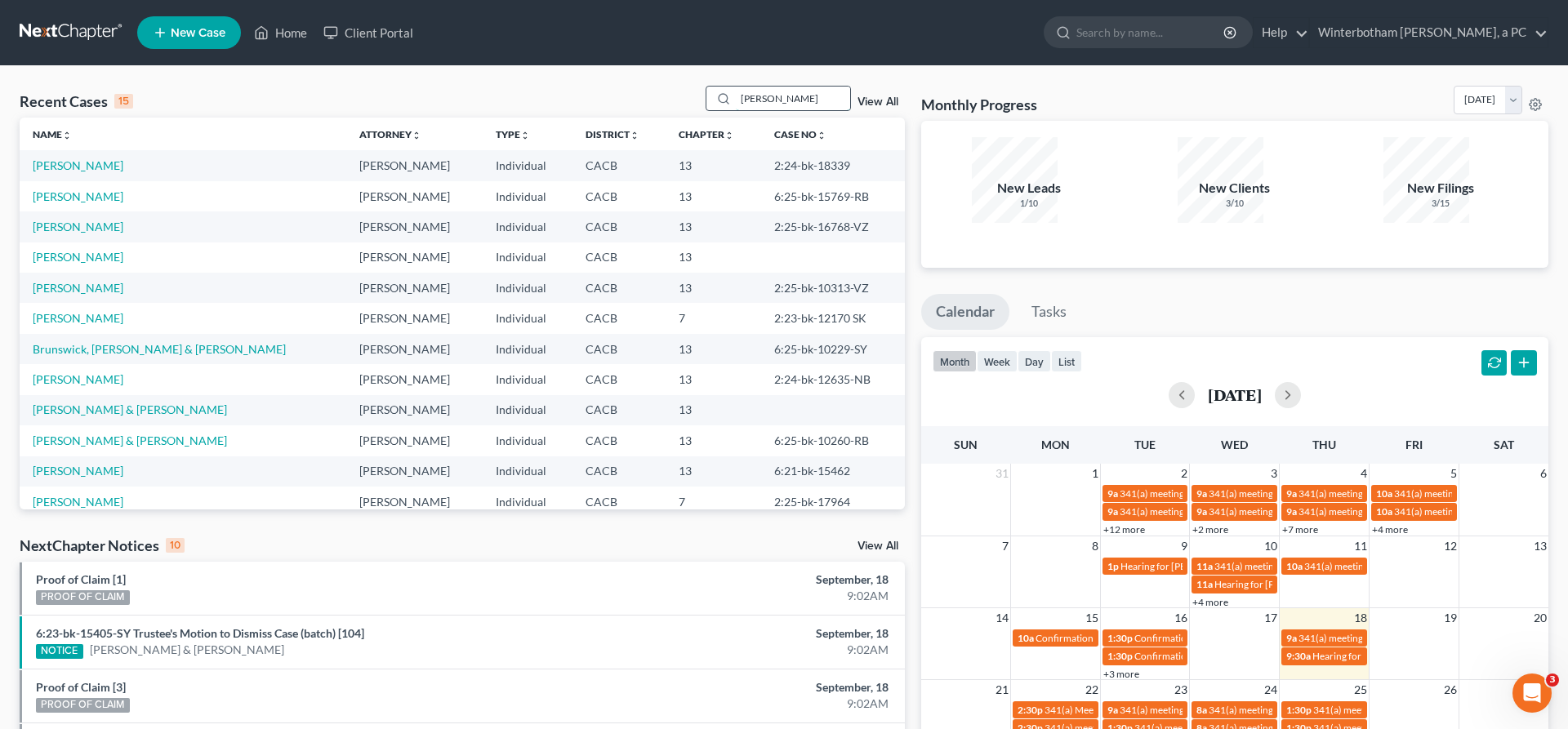
type input "[PERSON_NAME]"
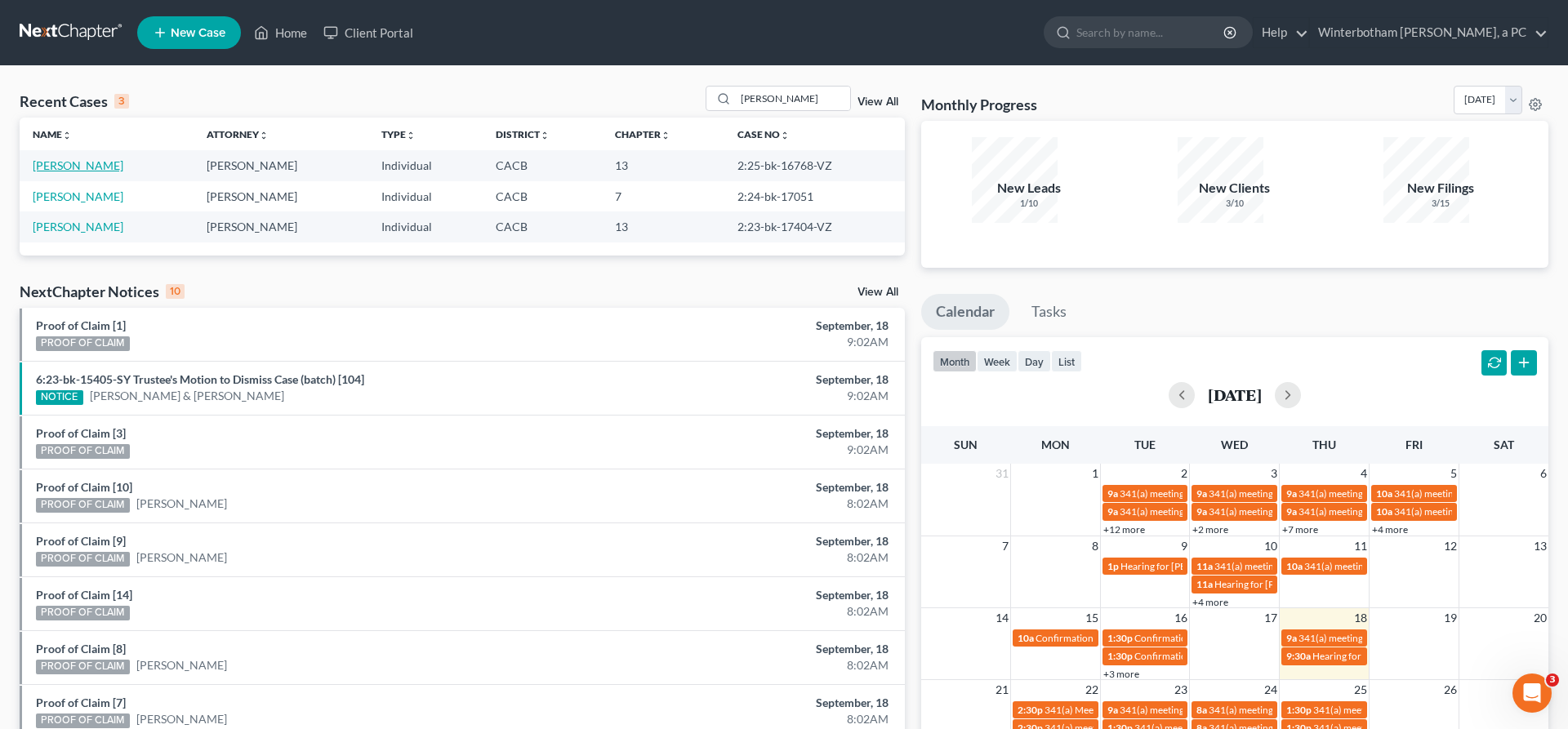
click at [70, 159] on link "[PERSON_NAME]" at bounding box center [78, 165] width 91 height 14
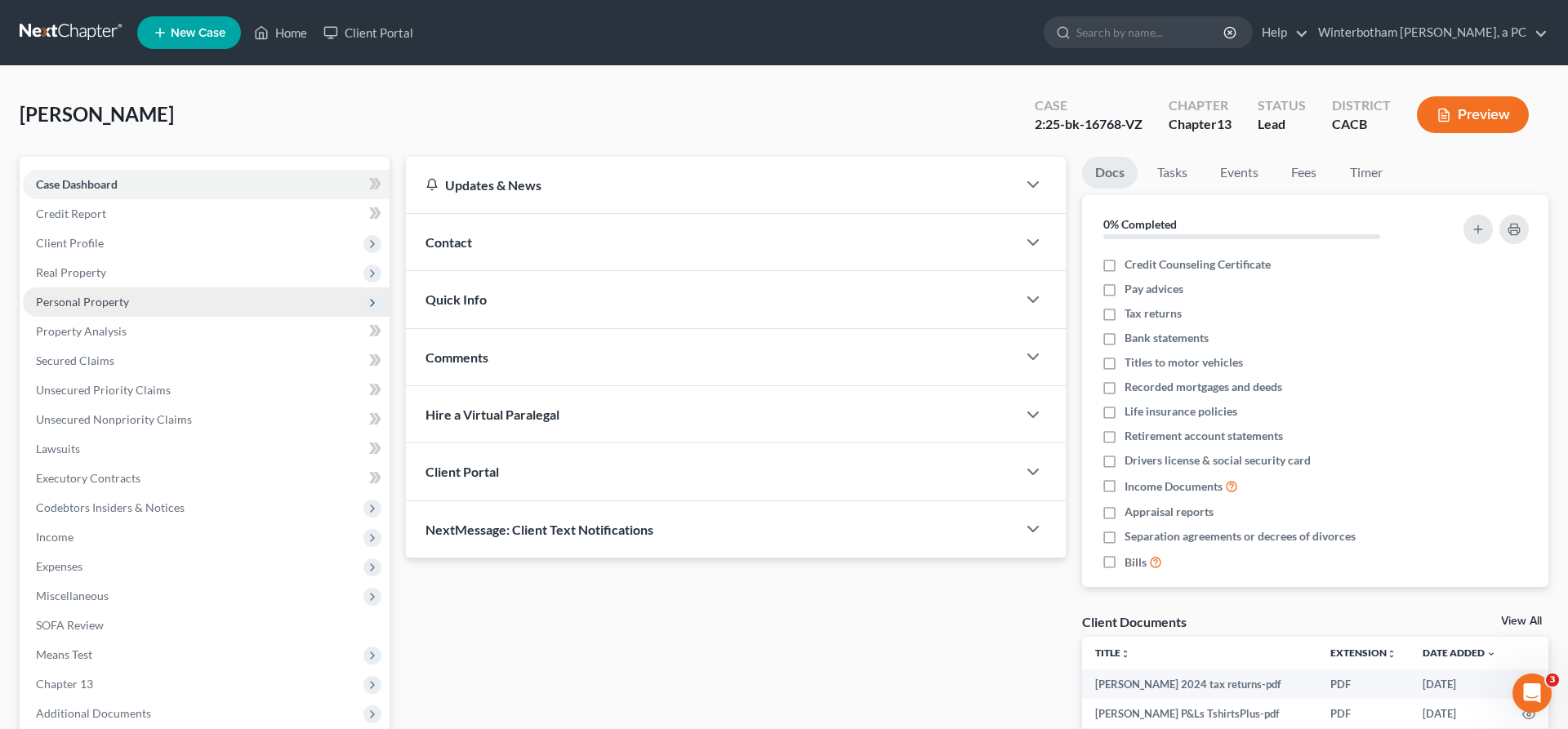
click at [85, 295] on span "Personal Property" at bounding box center [82, 302] width 93 height 14
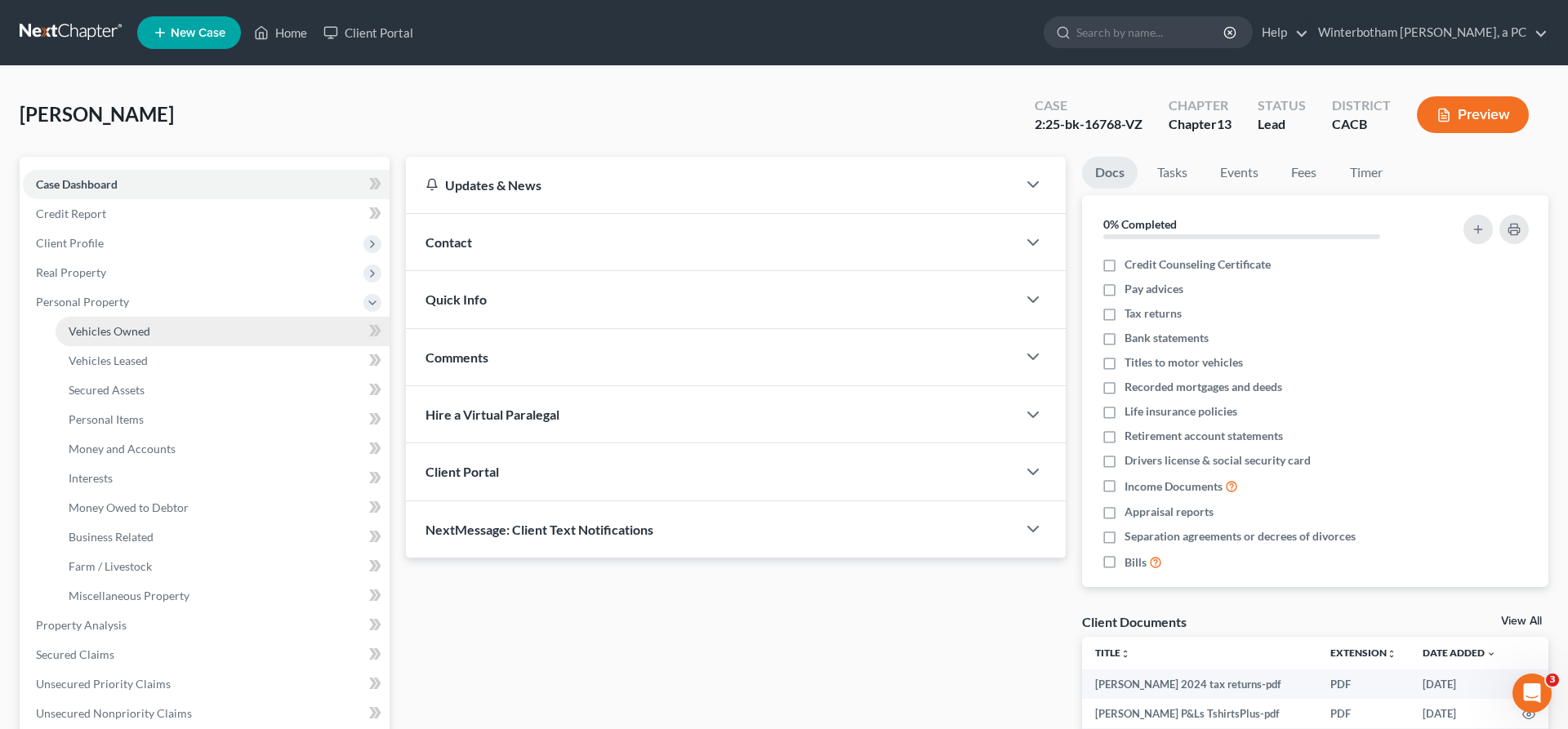
click at [100, 324] on span "Vehicles Owned" at bounding box center [109, 331] width 81 height 14
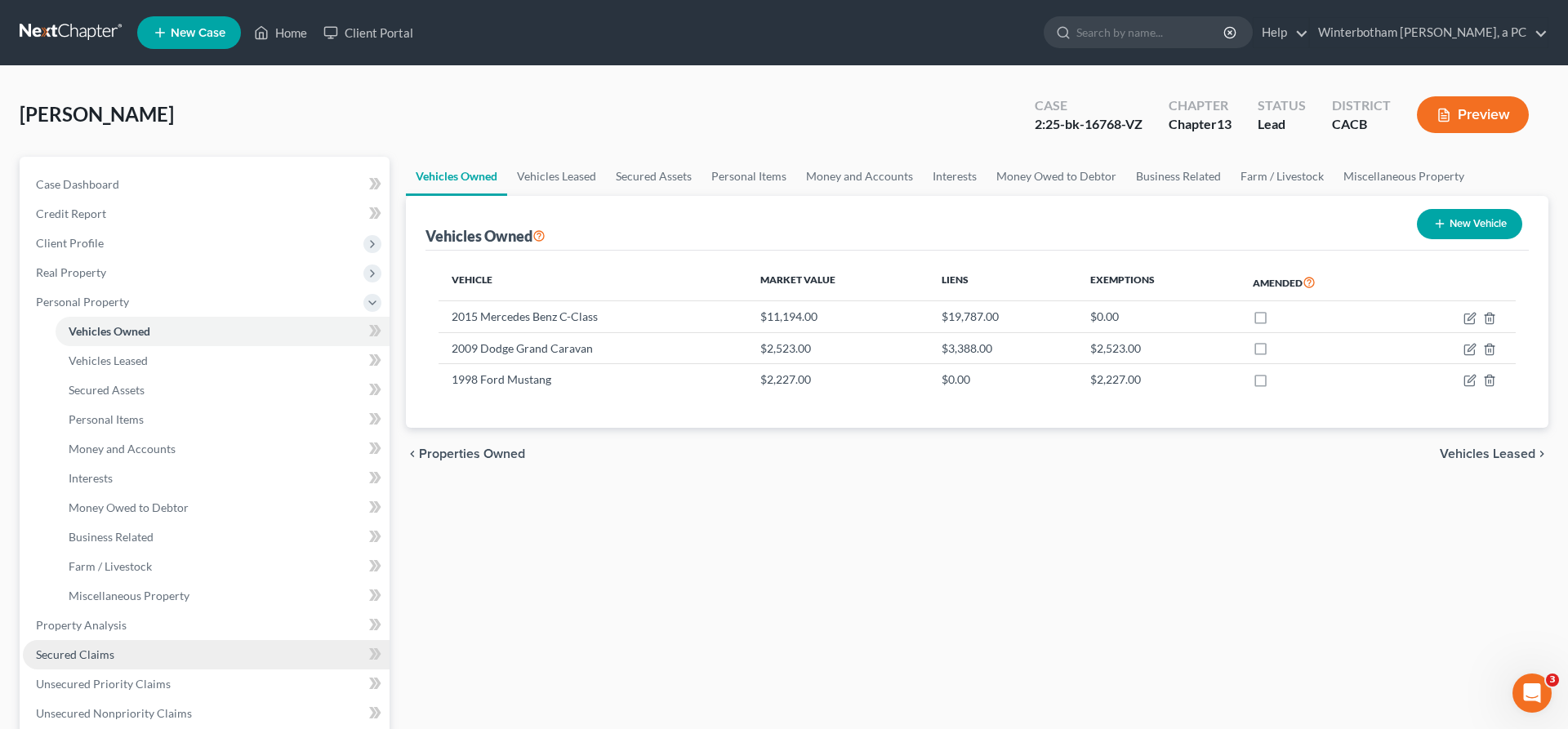
click at [101, 640] on link "Secured Claims" at bounding box center [206, 654] width 367 height 29
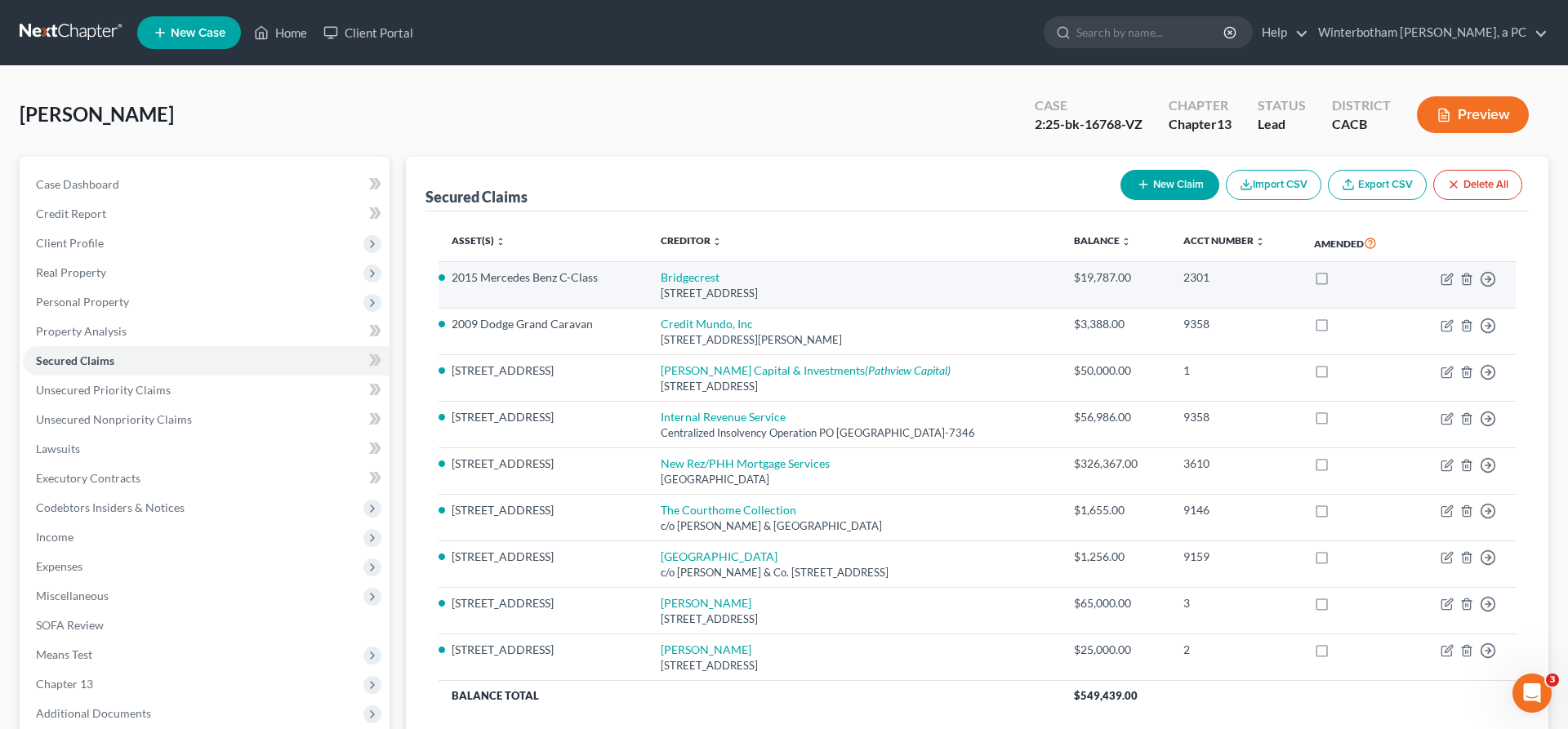
click at [815, 262] on td "Bridgecrest [STREET_ADDRESS]" at bounding box center [854, 285] width 413 height 46
click at [1454, 273] on icon "button" at bounding box center [1447, 280] width 13 height 13
select select "3"
select select "0"
select select "2"
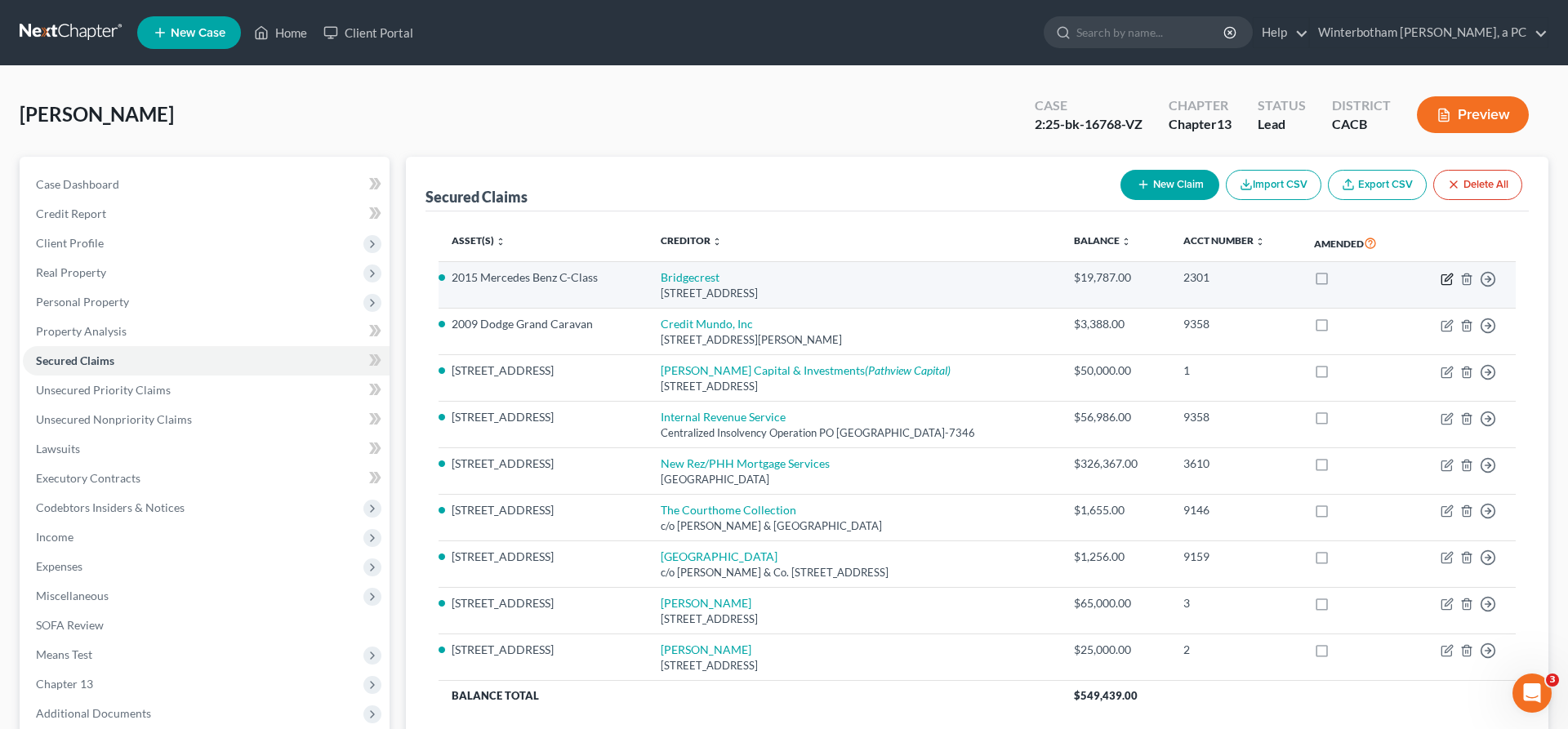
select select "0"
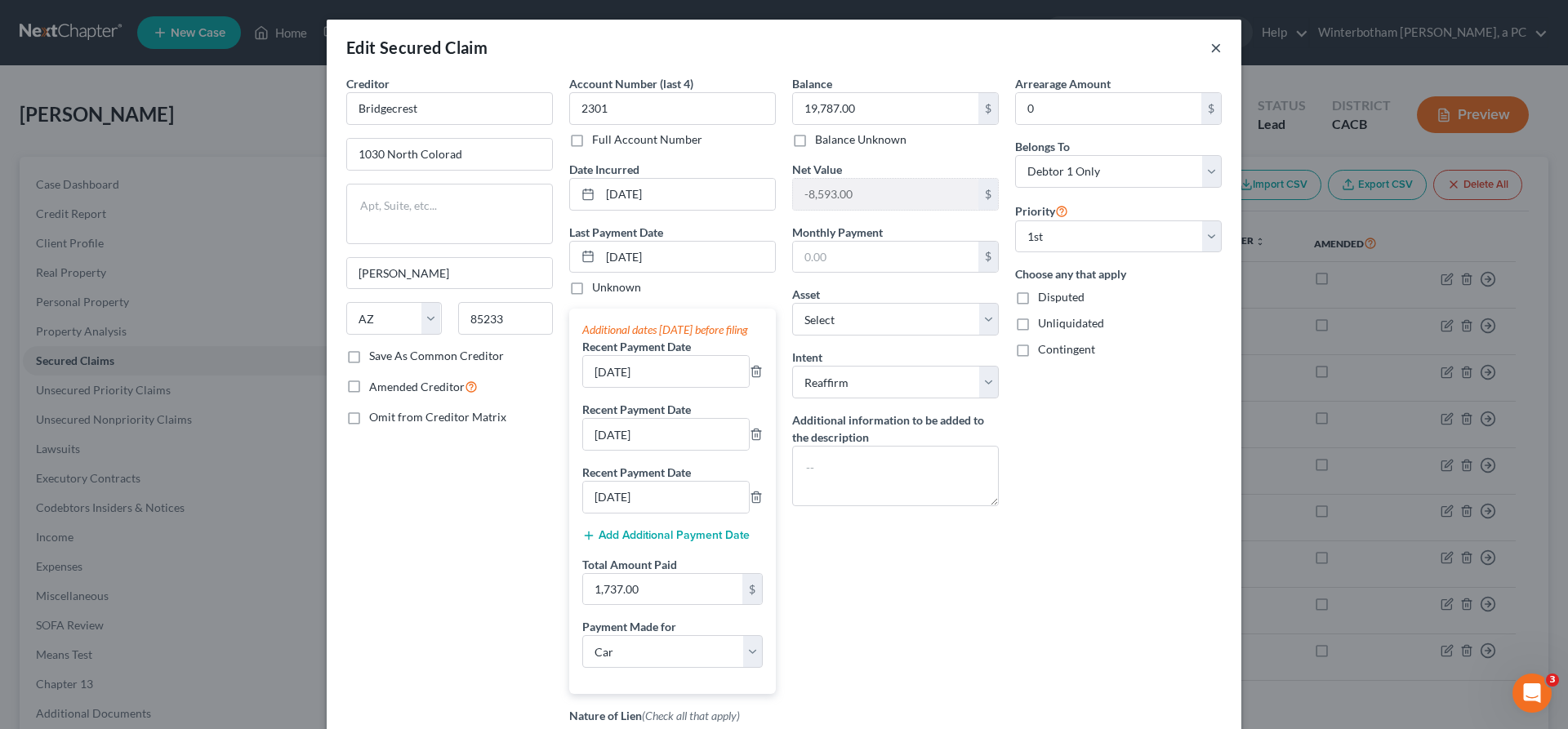
click at [1210, 38] on button "×" at bounding box center [1216, 47] width 12 height 19
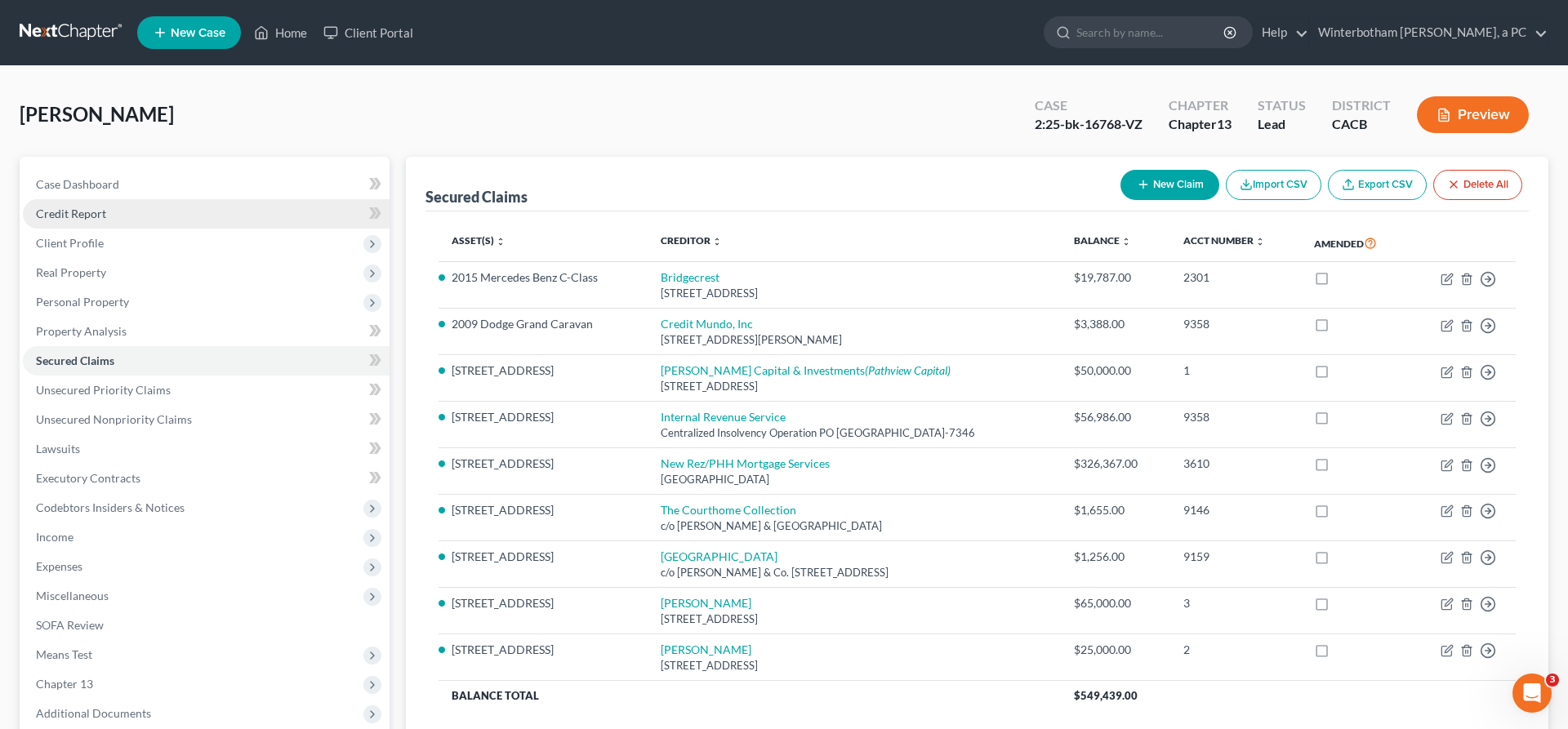
click at [108, 199] on link "Credit Report" at bounding box center [206, 213] width 367 height 29
